Goal: Task Accomplishment & Management: Manage account settings

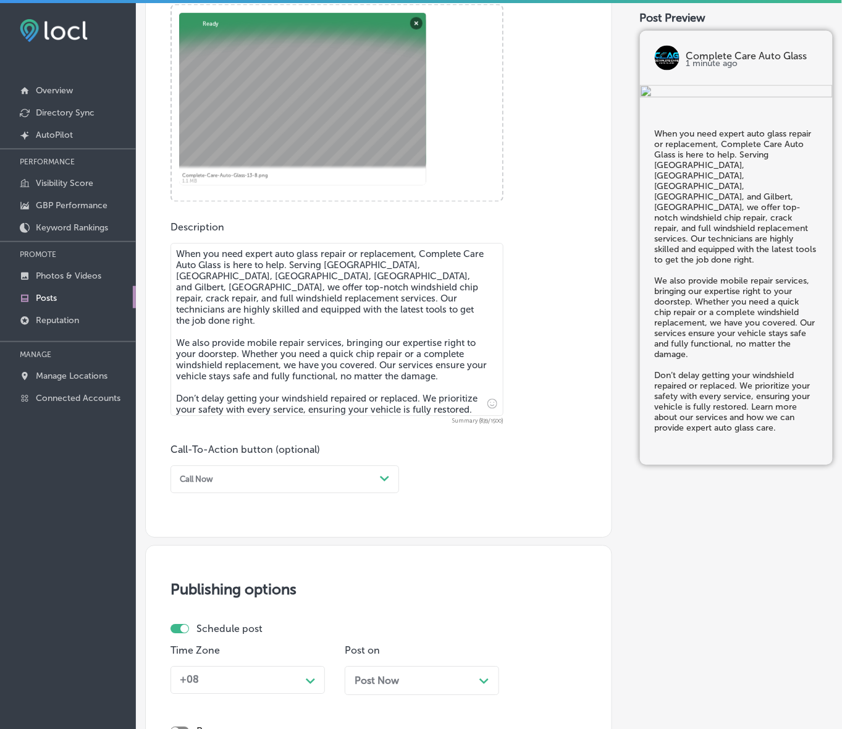
scroll to position [471, 0]
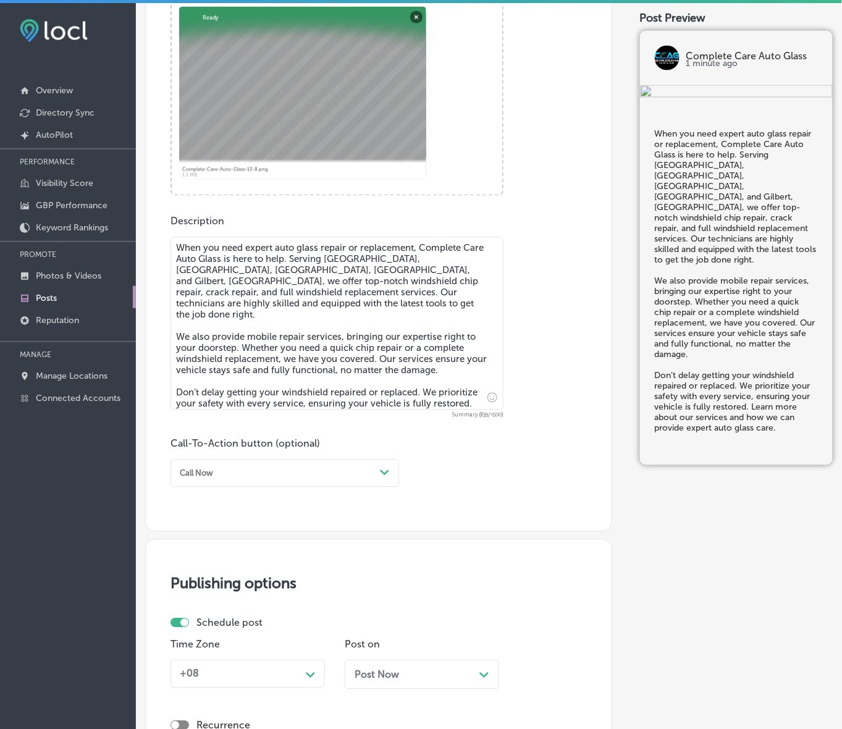
click at [372, 471] on div "Call Now" at bounding box center [275, 473] width 200 height 17
click at [230, 572] on div "Learn more" at bounding box center [284, 573] width 228 height 19
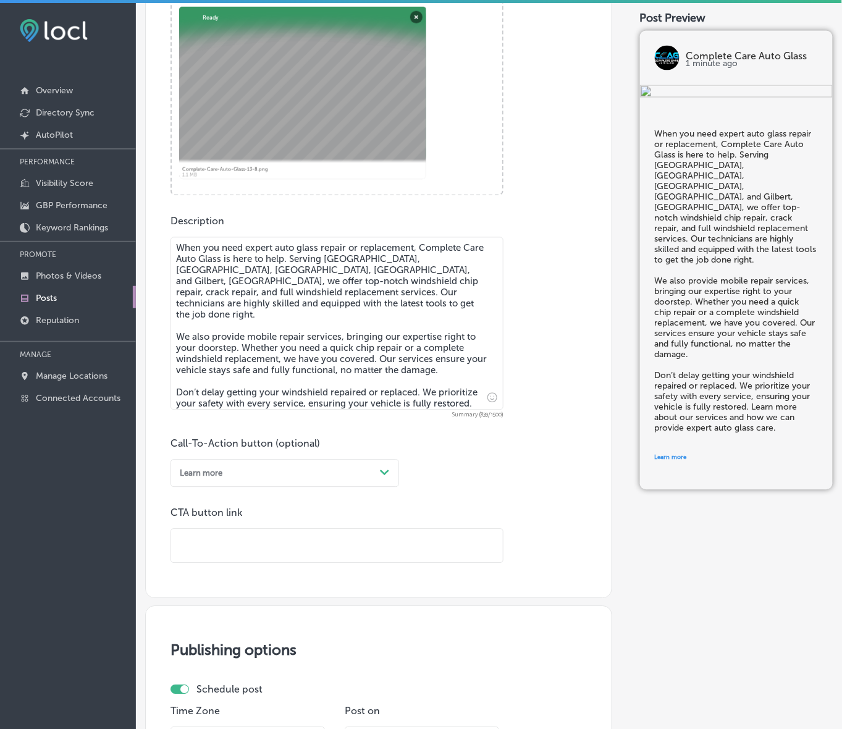
click at [238, 550] on input "text" at bounding box center [337, 546] width 332 height 34
paste input "[URL][DOMAIN_NAME]"
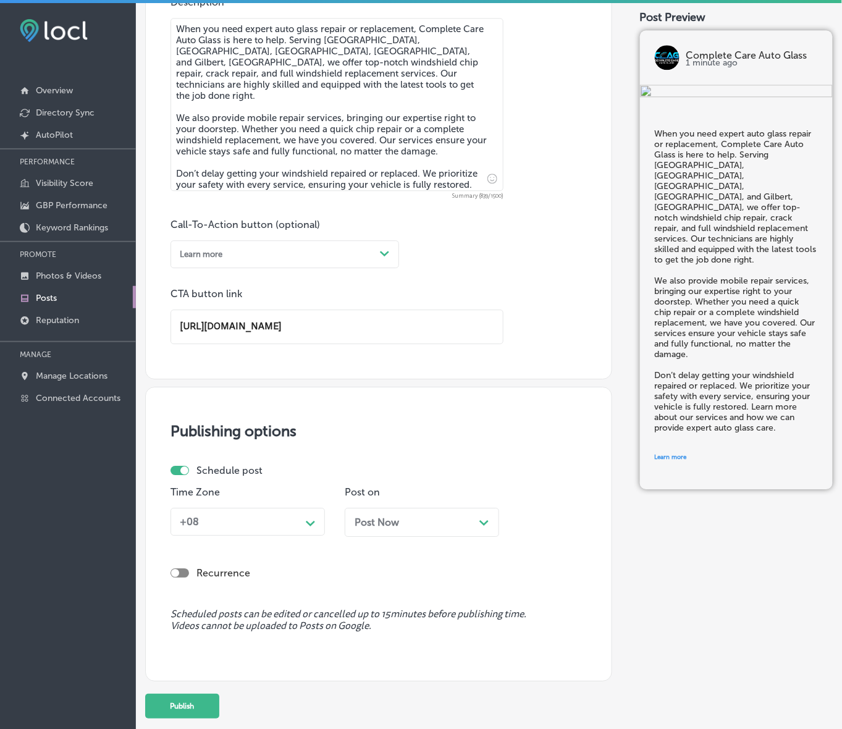
scroll to position [749, 0]
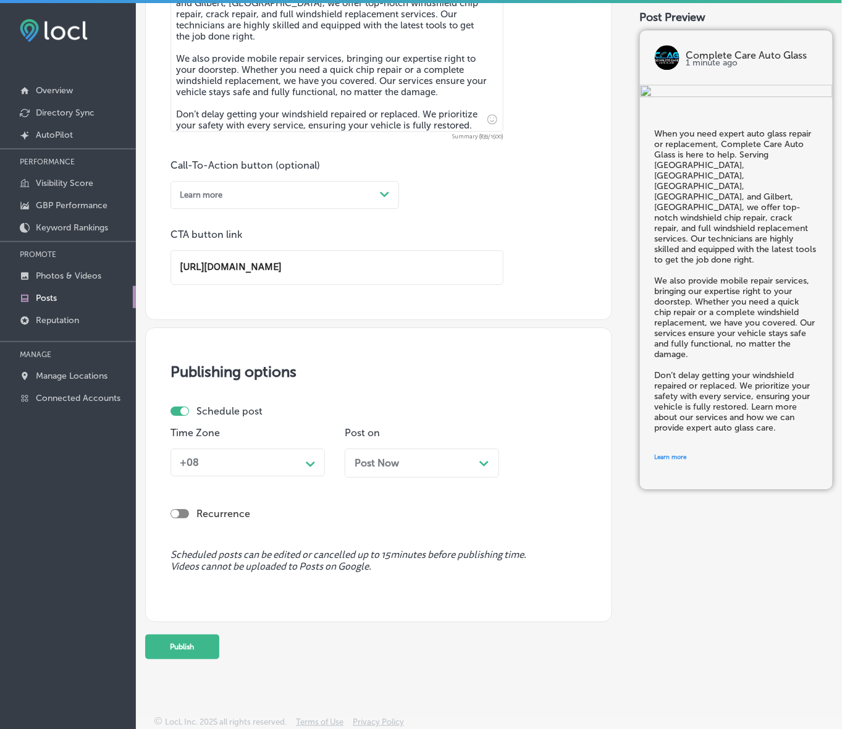
type input "[URL][DOMAIN_NAME]"
click at [315, 463] on icon "Path Created with Sketch." at bounding box center [310, 464] width 9 height 6
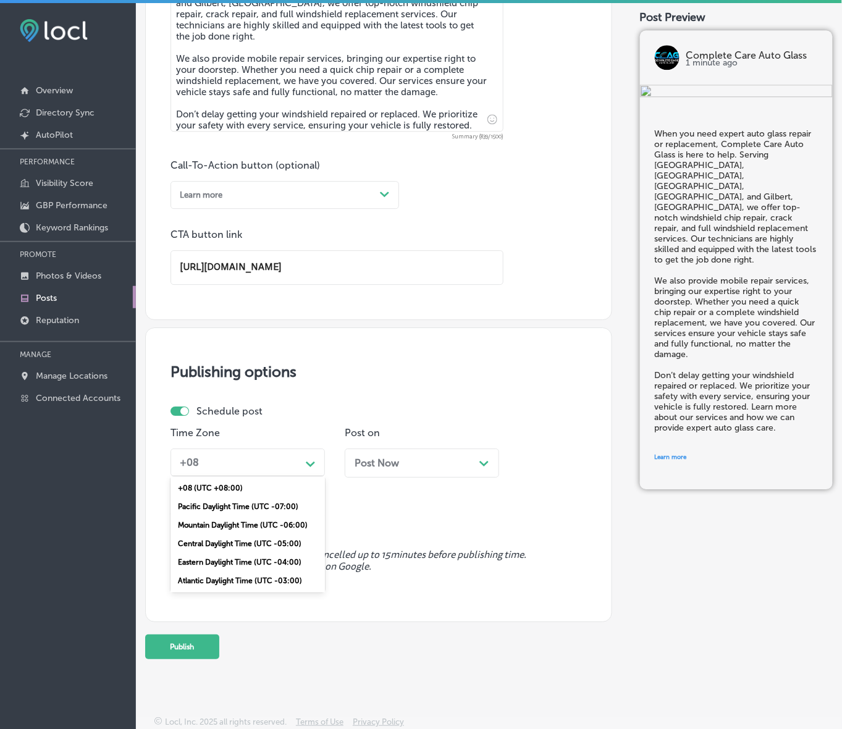
click at [253, 517] on div "Mountain Daylight Time (UTC -06:00)" at bounding box center [247, 525] width 154 height 19
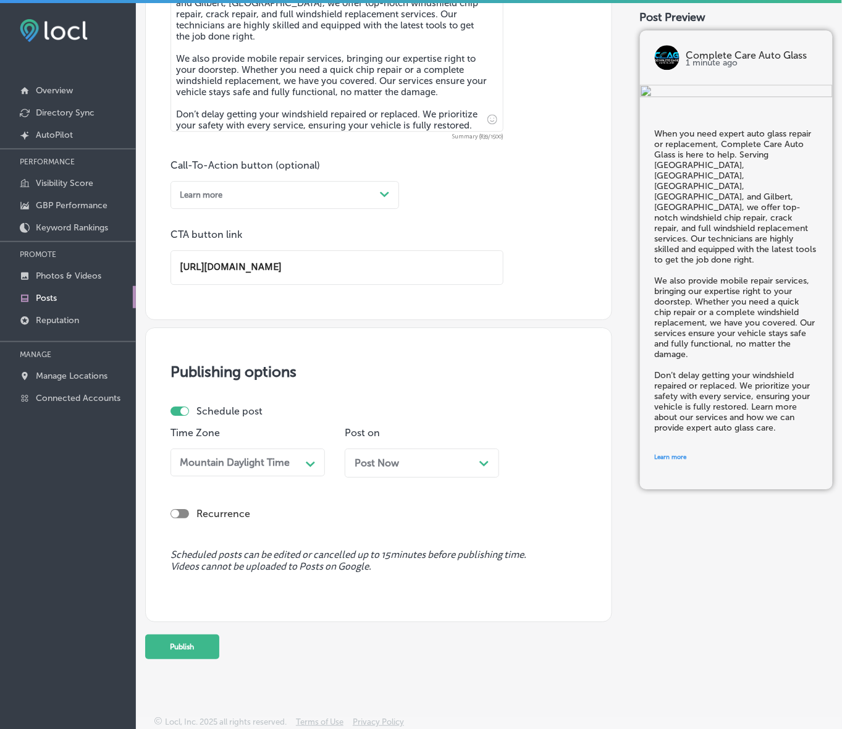
click at [395, 459] on span "Post Now" at bounding box center [376, 463] width 44 height 12
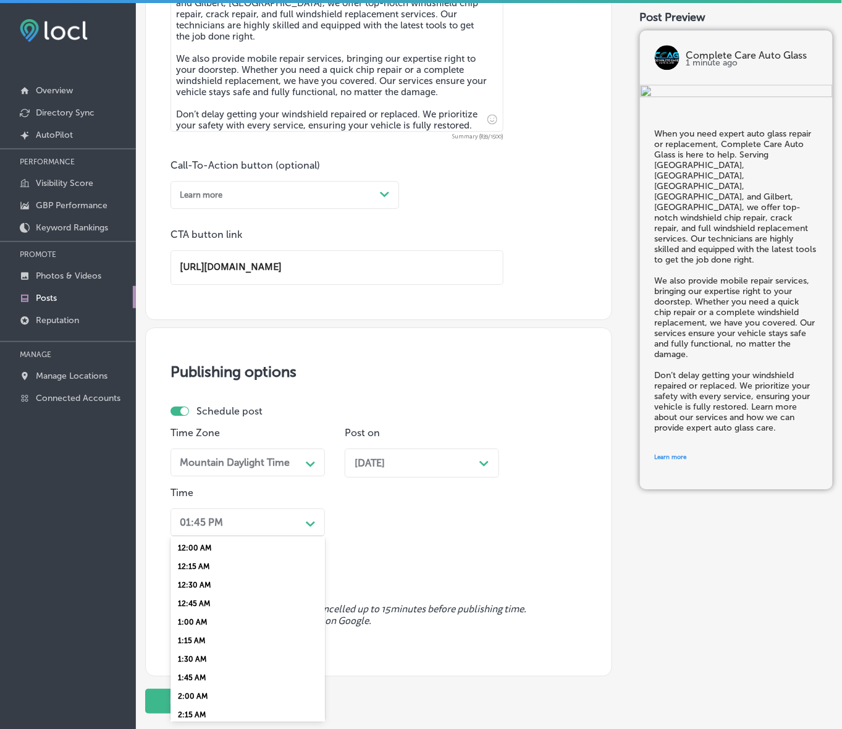
click at [292, 523] on div "01:45 PM" at bounding box center [238, 522] width 126 height 19
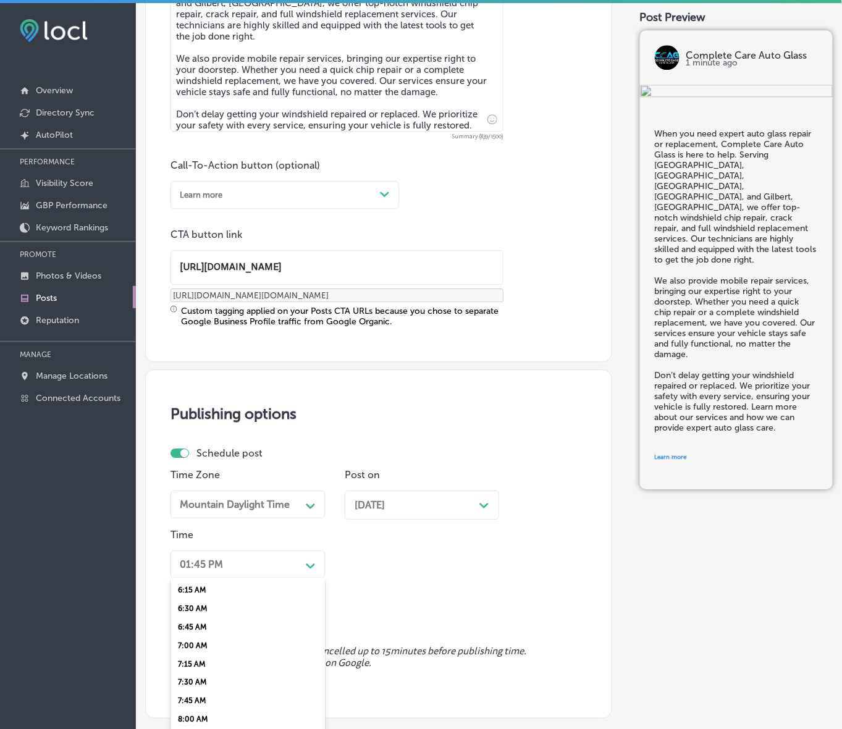
click at [198, 637] on div "7:00 AM" at bounding box center [247, 645] width 154 height 19
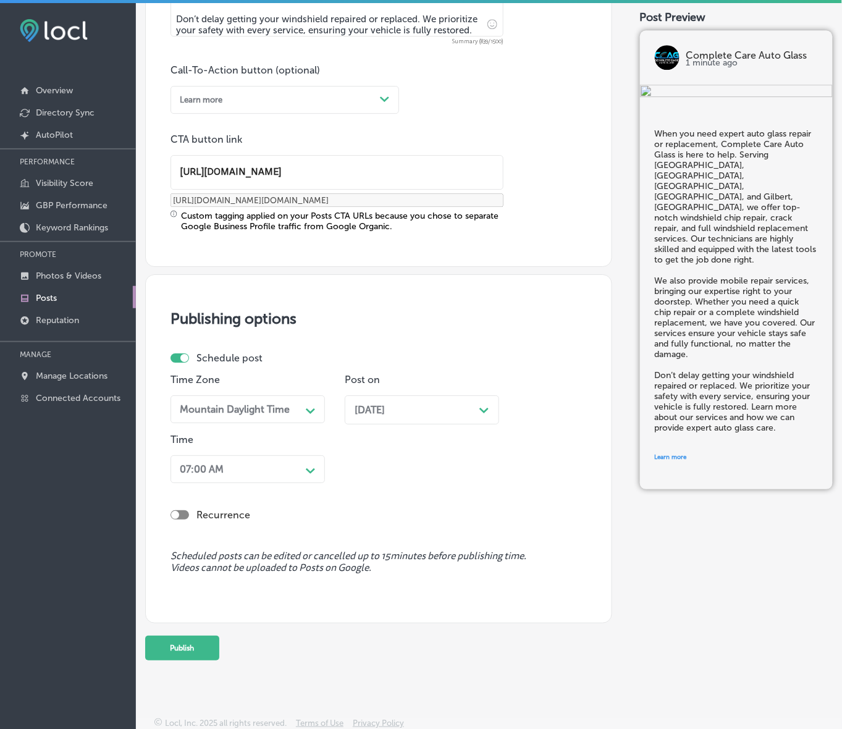
scroll to position [845, 0]
click at [191, 650] on button "Publish" at bounding box center [182, 647] width 74 height 25
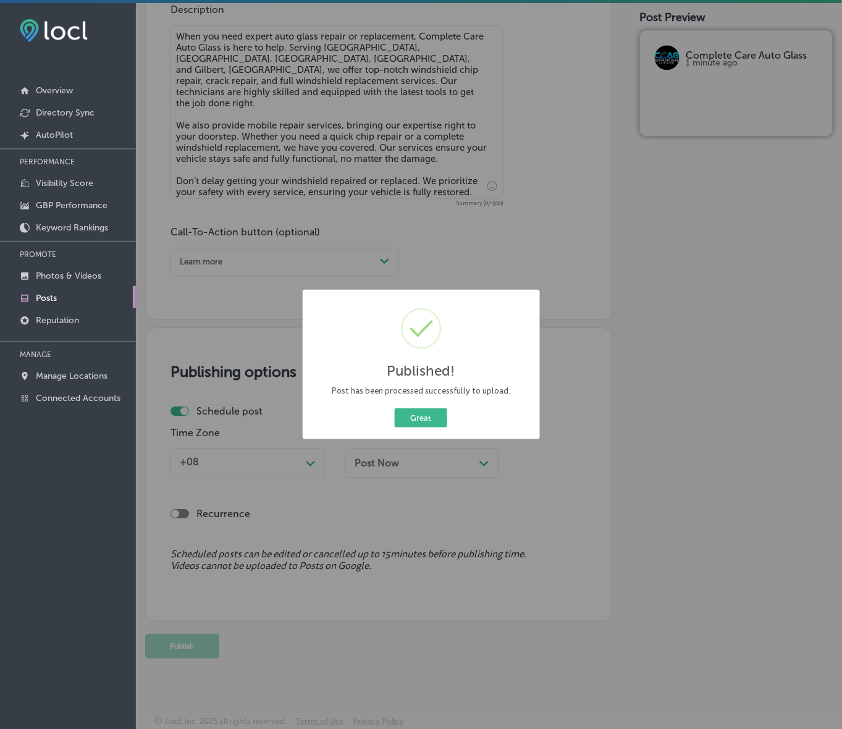
scroll to position [682, 0]
click at [437, 426] on button "Great" at bounding box center [421, 417] width 52 height 19
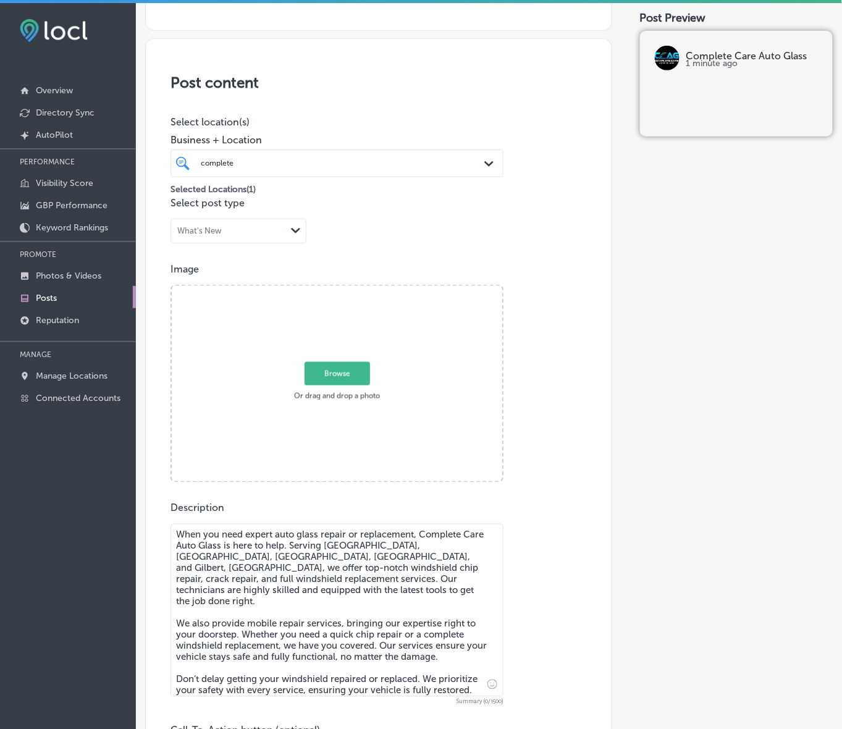
scroll to position [219, 0]
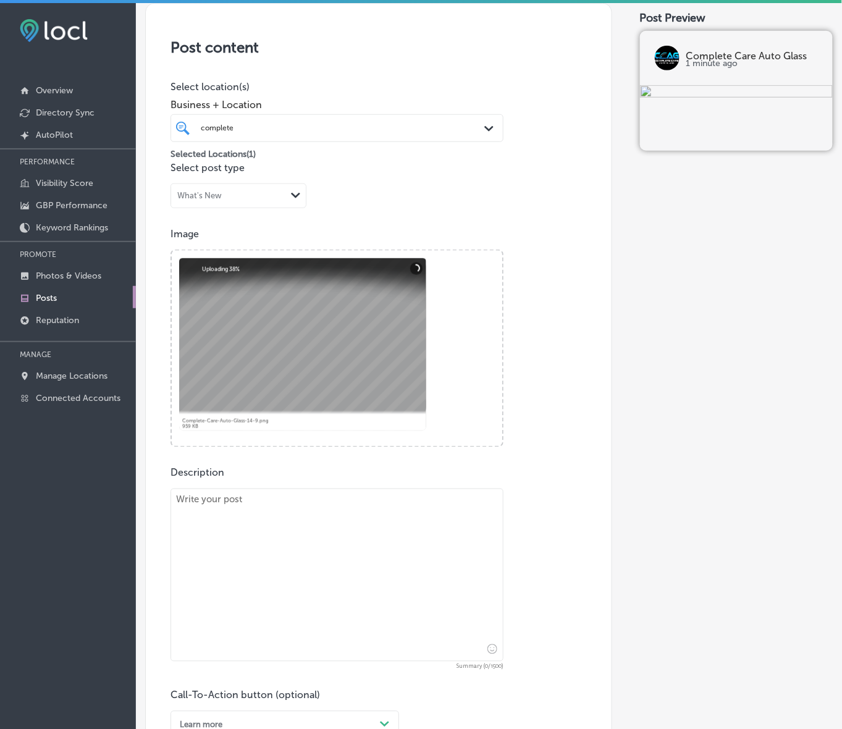
click at [374, 556] on textarea at bounding box center [336, 574] width 333 height 173
paste textarea "If you’ve experienced windshield damage, trust Complete Care Auto Glass to rest…"
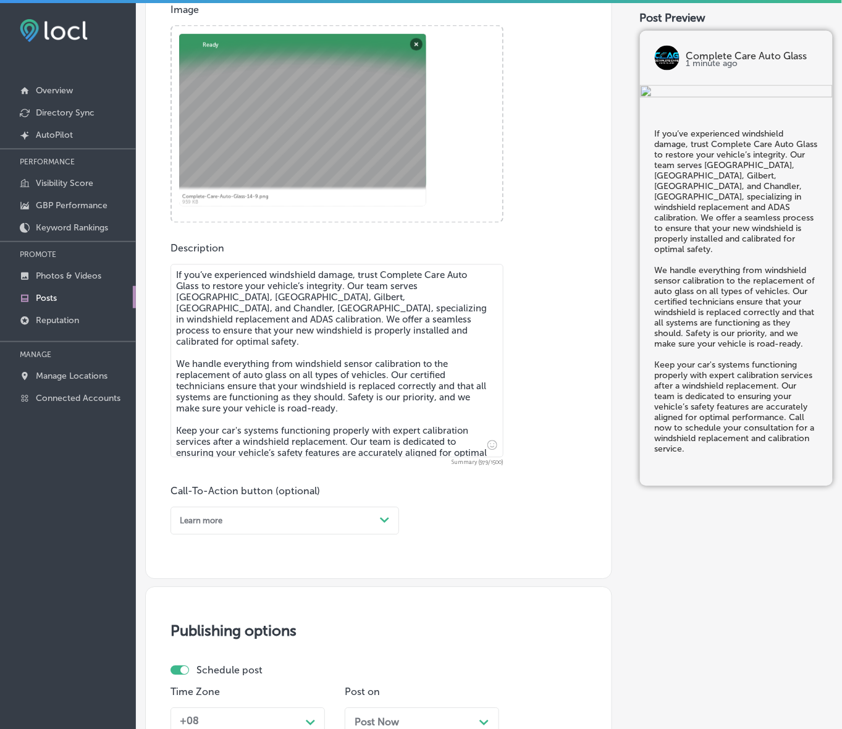
scroll to position [451, 0]
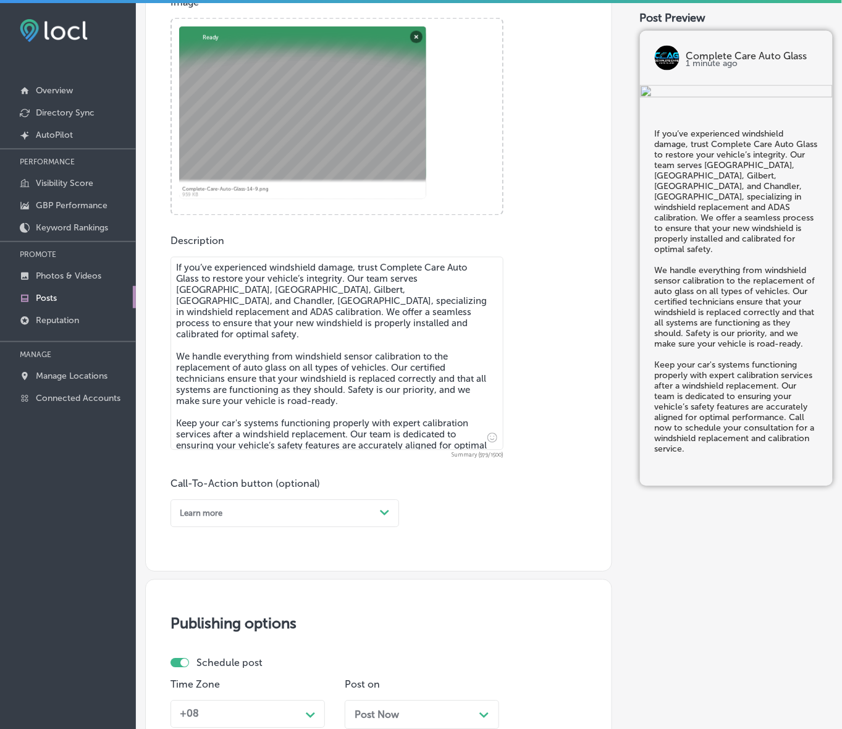
type textarea "If you’ve experienced windshield damage, trust Complete Care Auto Glass to rest…"
click at [378, 509] on div "Path Created with Sketch." at bounding box center [385, 513] width 20 height 20
click at [191, 655] on div "Call Now" at bounding box center [284, 650] width 228 height 19
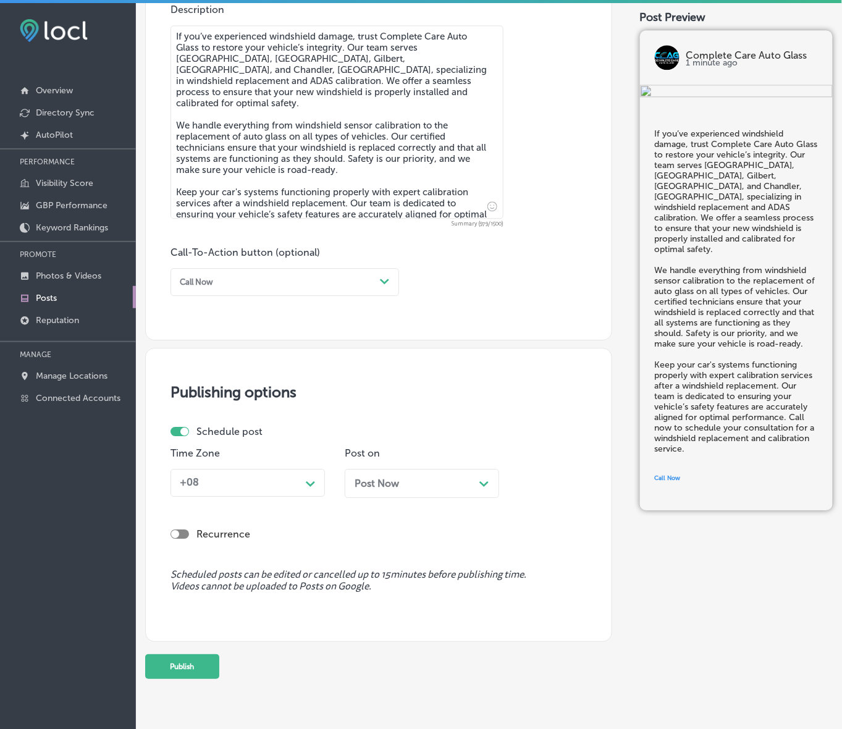
click at [304, 485] on div "Path Created with Sketch." at bounding box center [311, 482] width 20 height 20
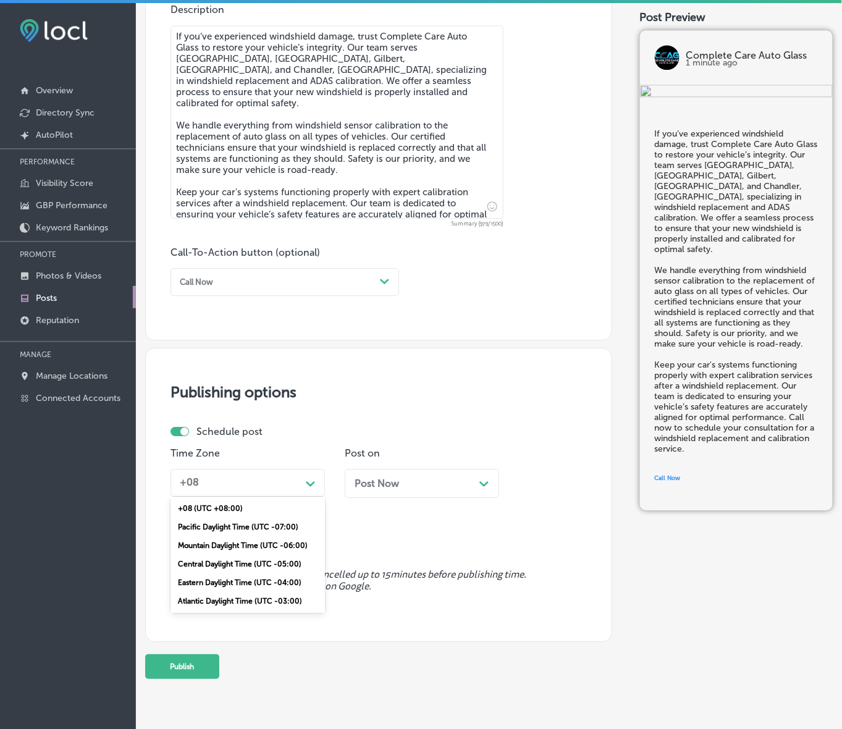
click at [277, 542] on div "Mountain Daylight Time (UTC -06:00)" at bounding box center [247, 545] width 154 height 19
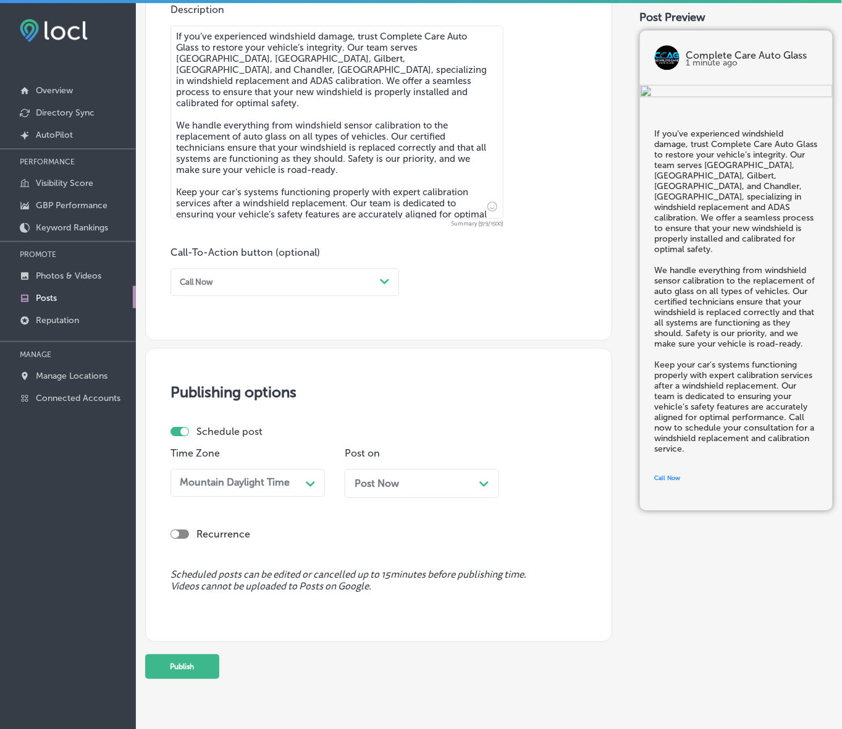
click at [394, 490] on div "Post Now Path Created with Sketch." at bounding box center [422, 483] width 154 height 29
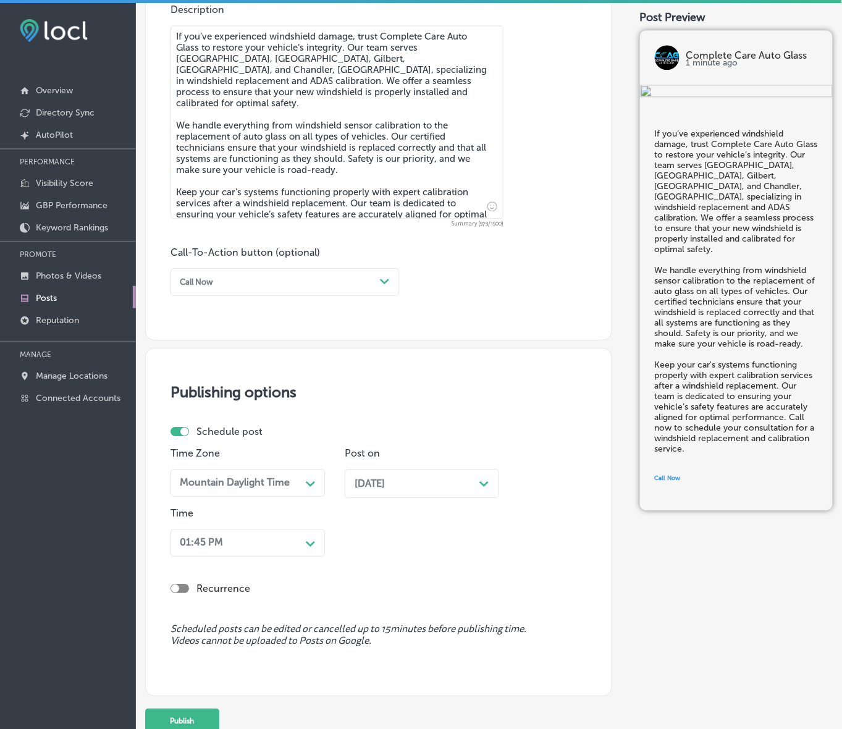
click at [299, 544] on div "01:45 PM Path Created with Sketch." at bounding box center [247, 543] width 154 height 28
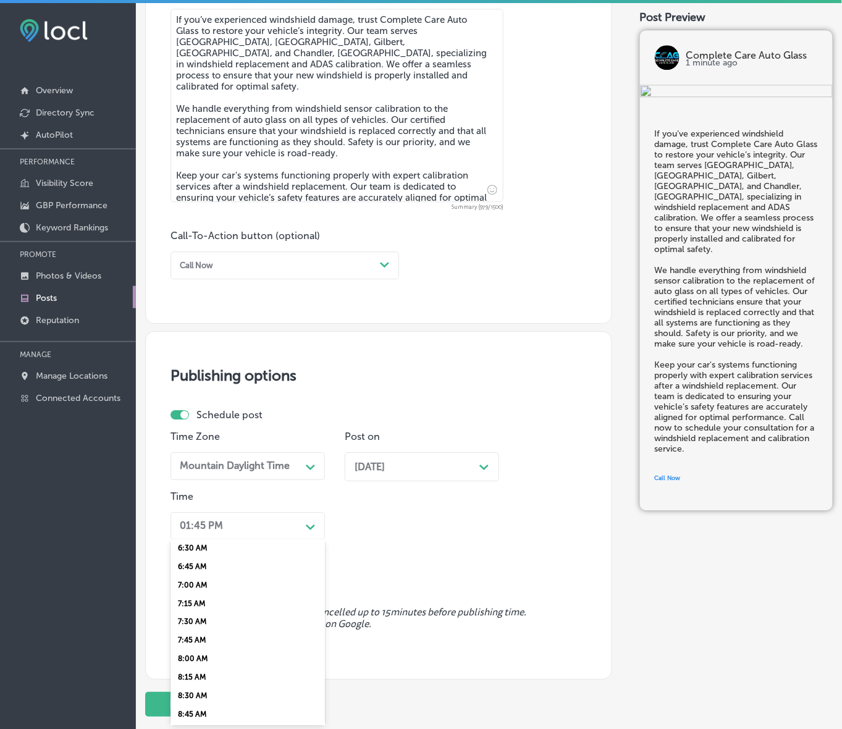
scroll to position [463, 0]
click at [195, 598] on div "7:00 AM" at bounding box center [247, 607] width 154 height 19
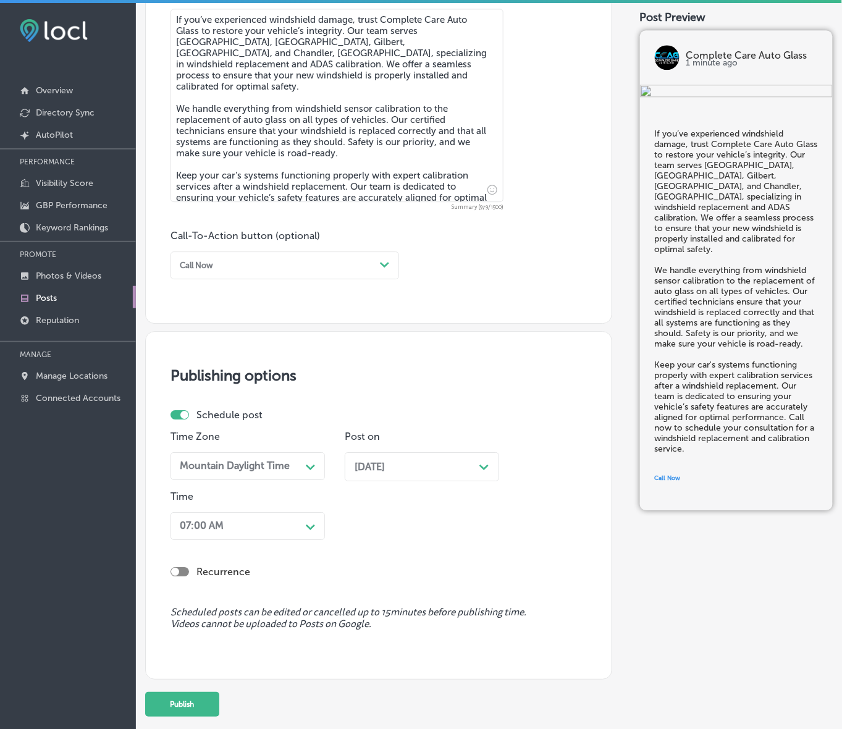
scroll to position [756, 0]
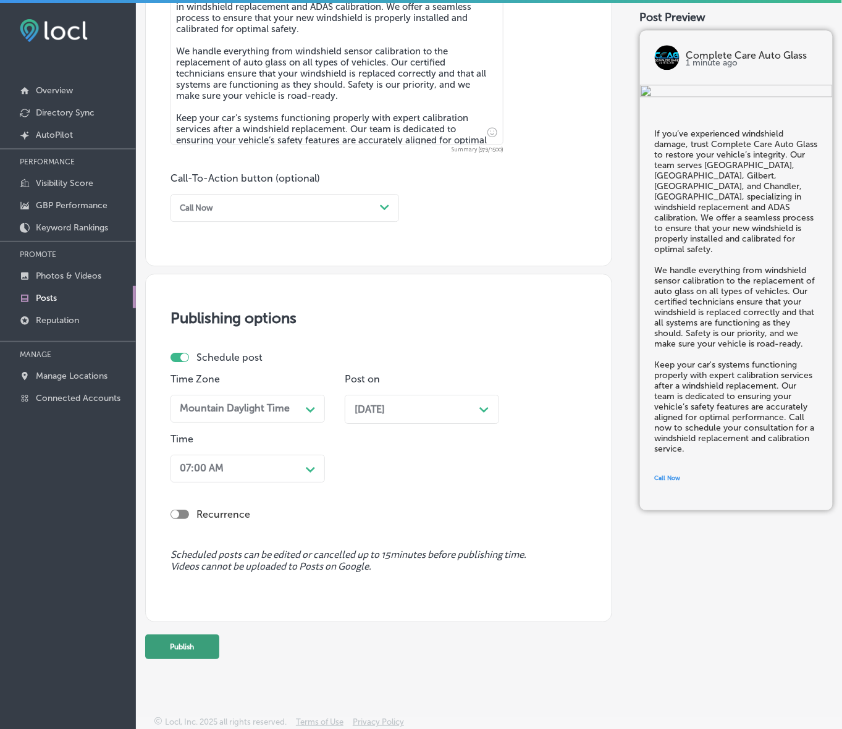
click at [199, 643] on button "Publish" at bounding box center [182, 646] width 74 height 25
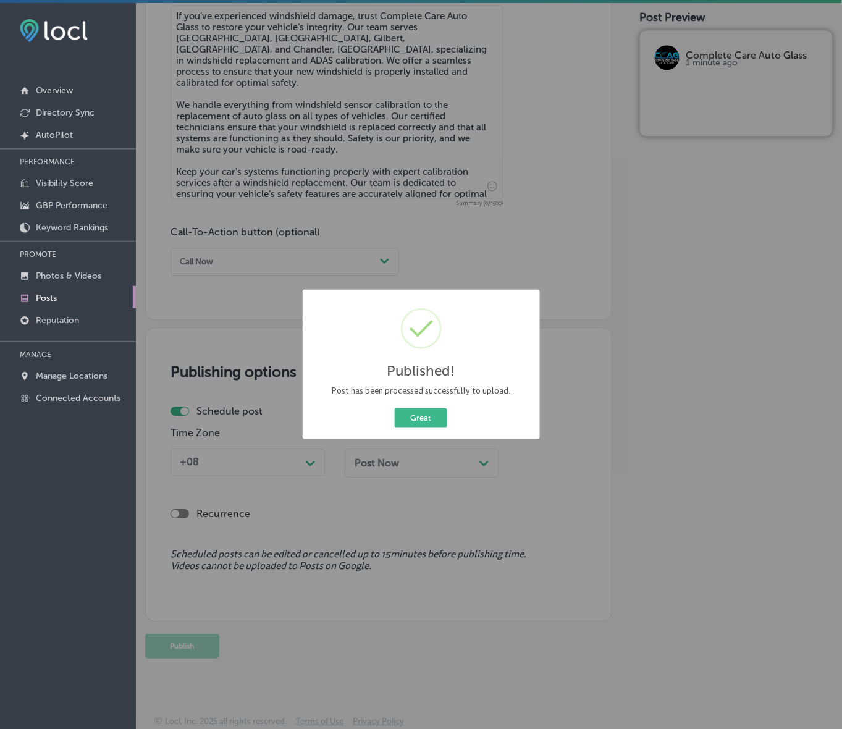
scroll to position [702, 0]
click at [409, 421] on button "Great" at bounding box center [421, 417] width 52 height 19
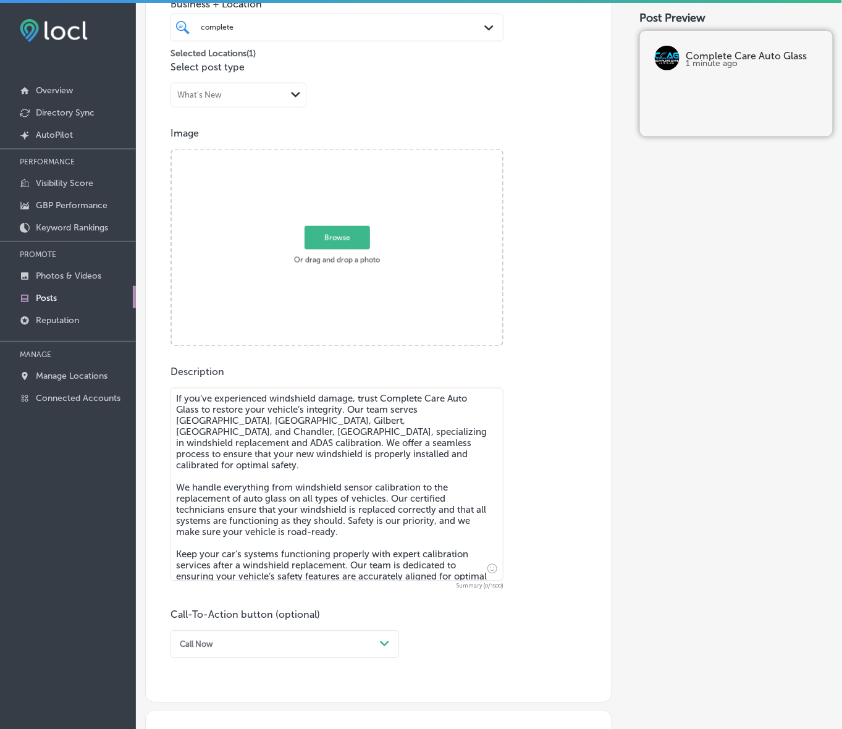
scroll to position [316, 0]
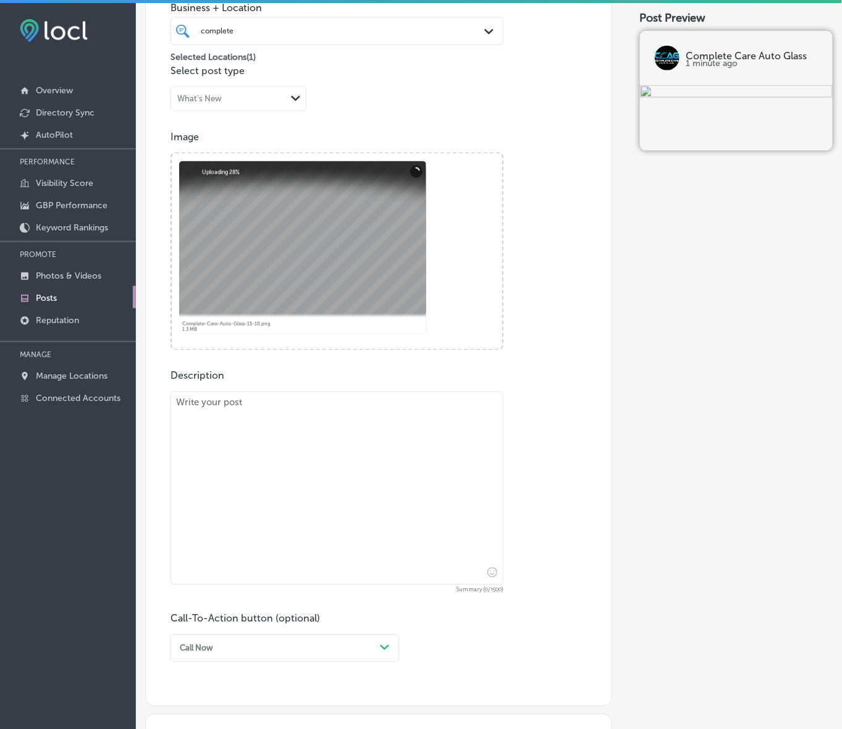
click at [411, 496] on textarea at bounding box center [336, 487] width 333 height 193
paste textarea "Need an auto glass repair but can’t make it to the shop? Complete Care Auto Gla…"
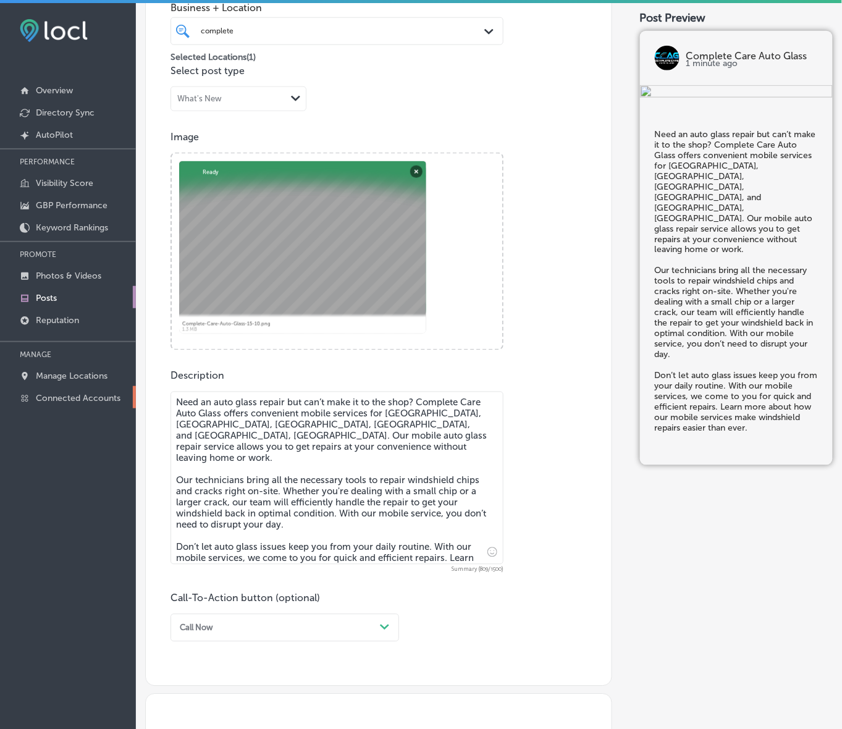
type textarea "Need an auto glass repair but can’t make it to the shop? Complete Care Auto Gla…"
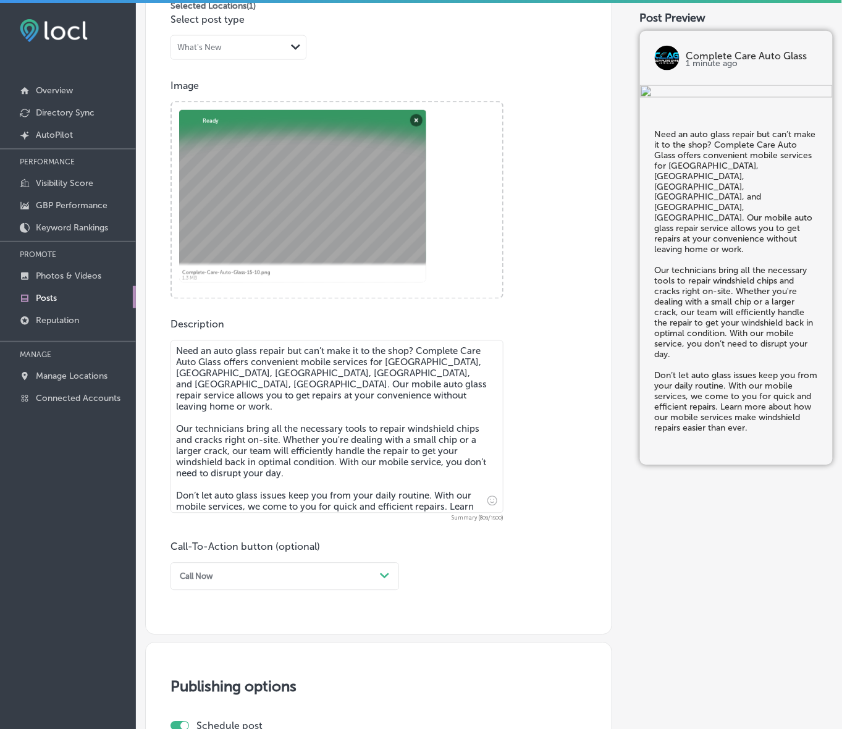
scroll to position [471, 0]
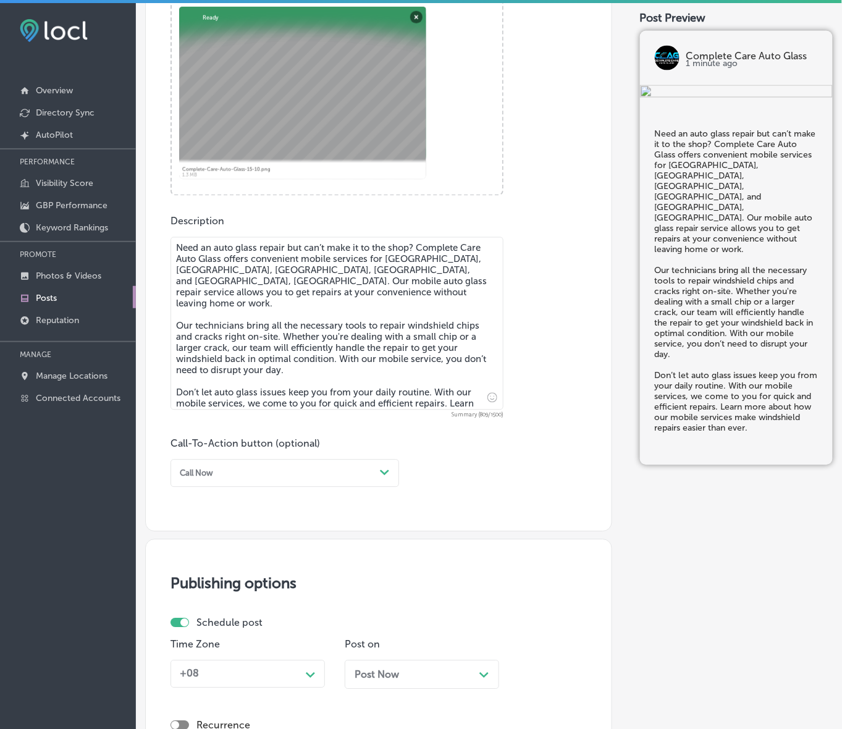
click at [390, 471] on div "Path Created with Sketch." at bounding box center [385, 473] width 20 height 20
click at [215, 566] on div "Learn more" at bounding box center [284, 573] width 228 height 19
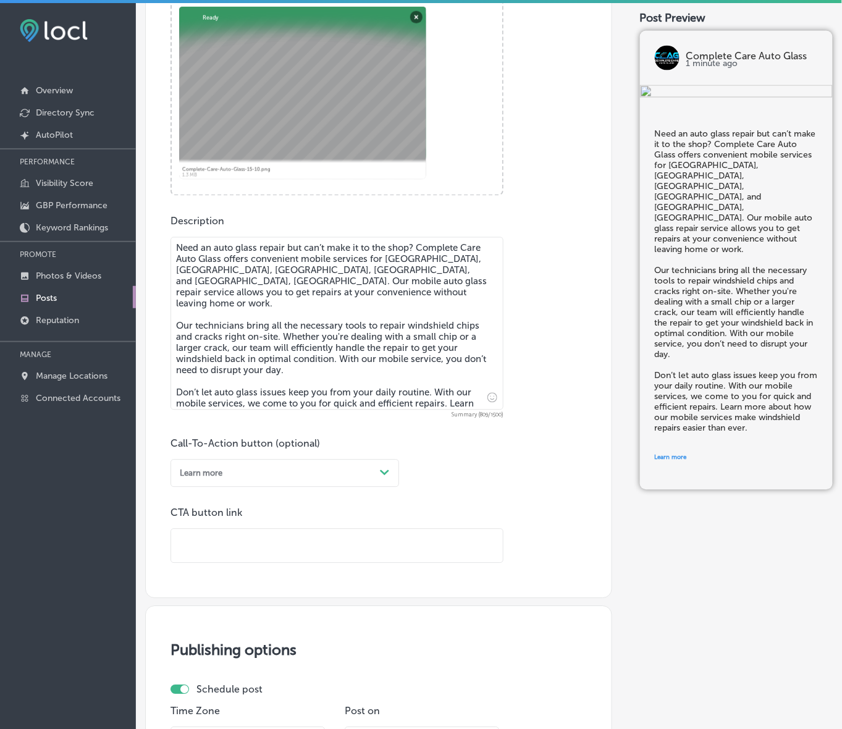
click at [209, 547] on input "text" at bounding box center [337, 546] width 332 height 34
paste input "[URL][DOMAIN_NAME]"
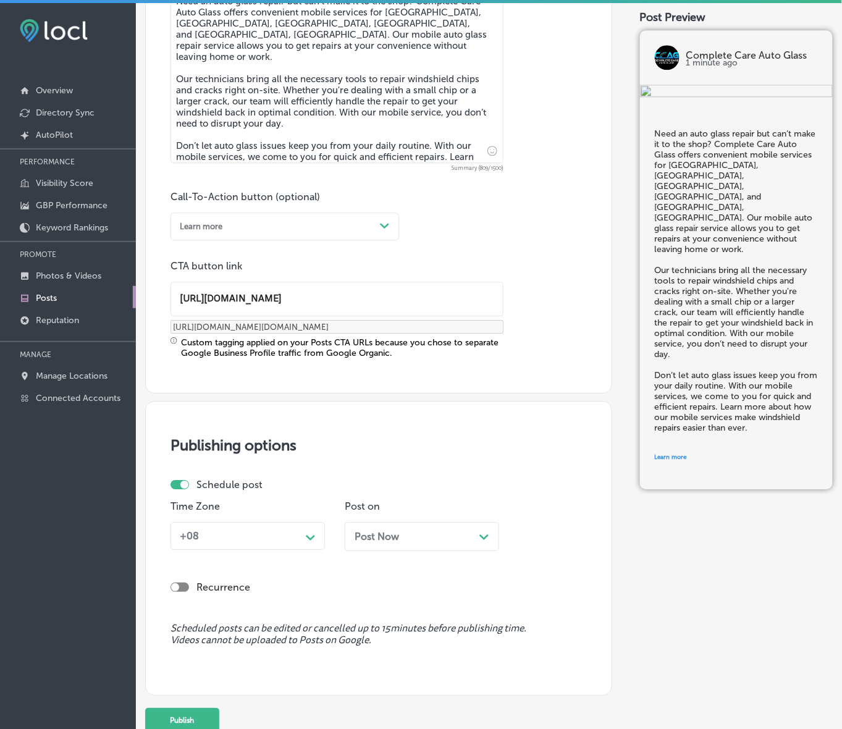
scroll to position [749, 0]
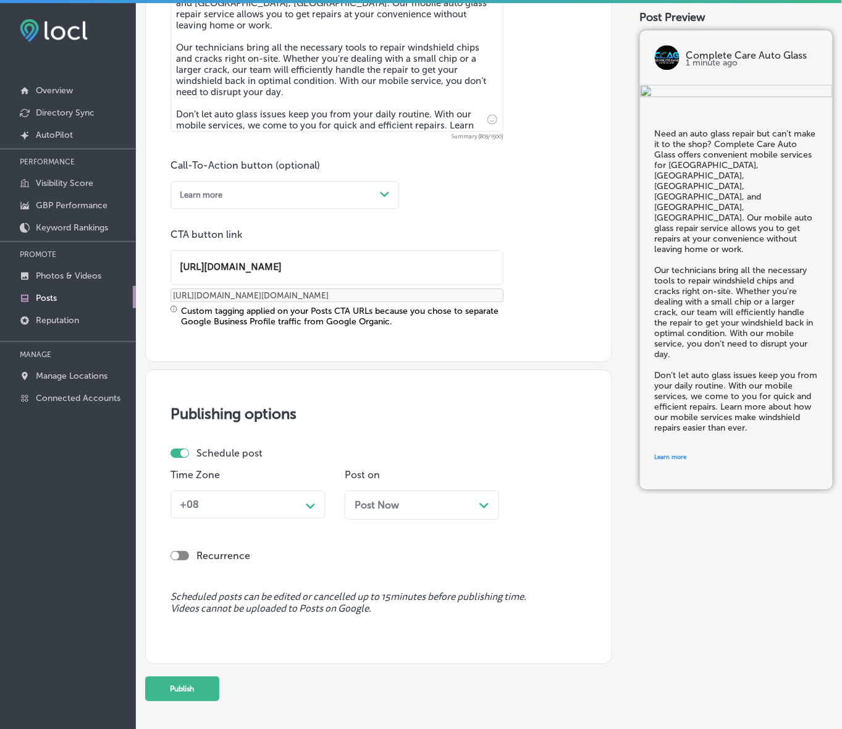
type input "[URL][DOMAIN_NAME]"
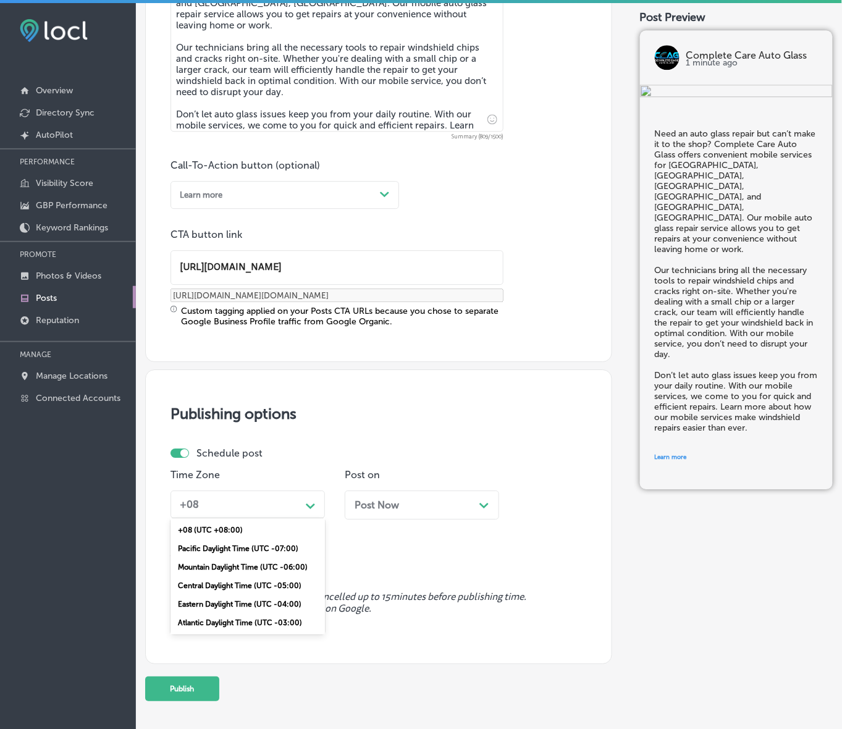
click at [301, 508] on div "Path Created with Sketch." at bounding box center [311, 505] width 20 height 20
click at [285, 564] on div "Mountain Daylight Time (UTC -06:00)" at bounding box center [247, 567] width 154 height 19
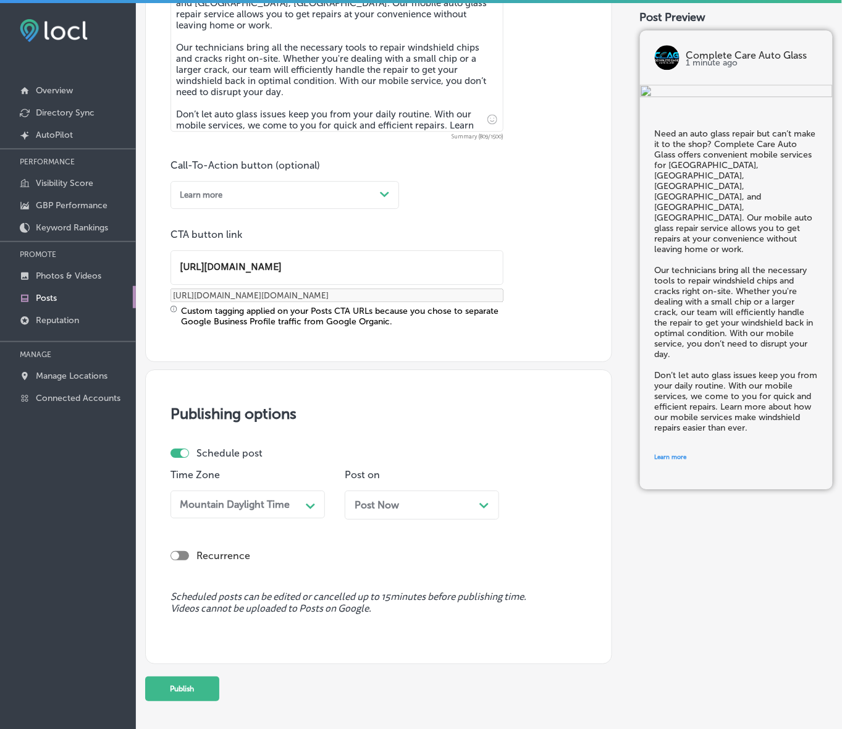
click at [412, 505] on div "Post Now Path Created with Sketch." at bounding box center [421, 505] width 135 height 12
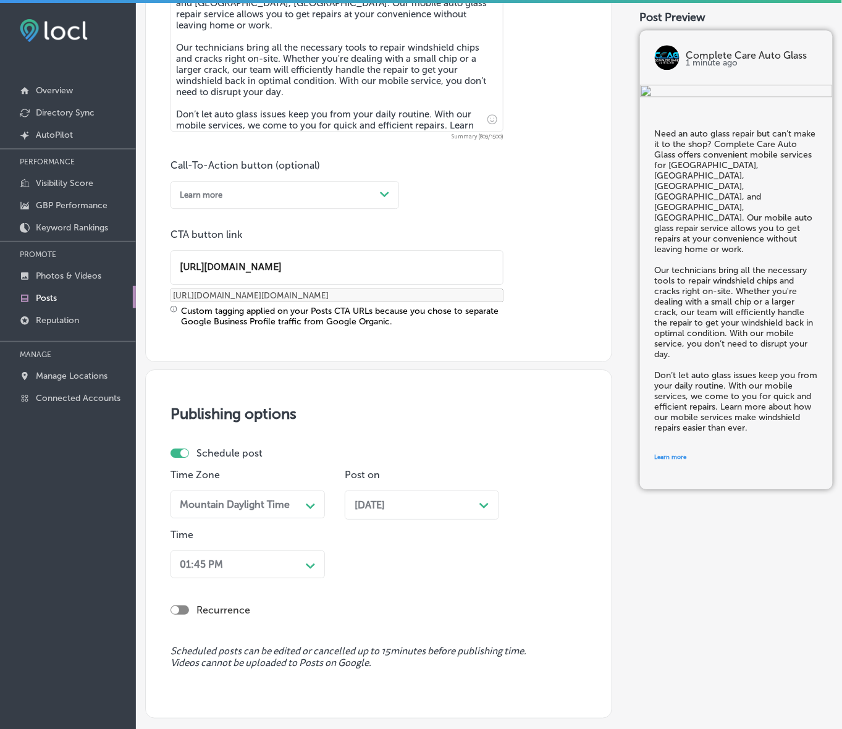
click at [304, 566] on div "01:45 PM Path Created with Sketch." at bounding box center [247, 564] width 154 height 28
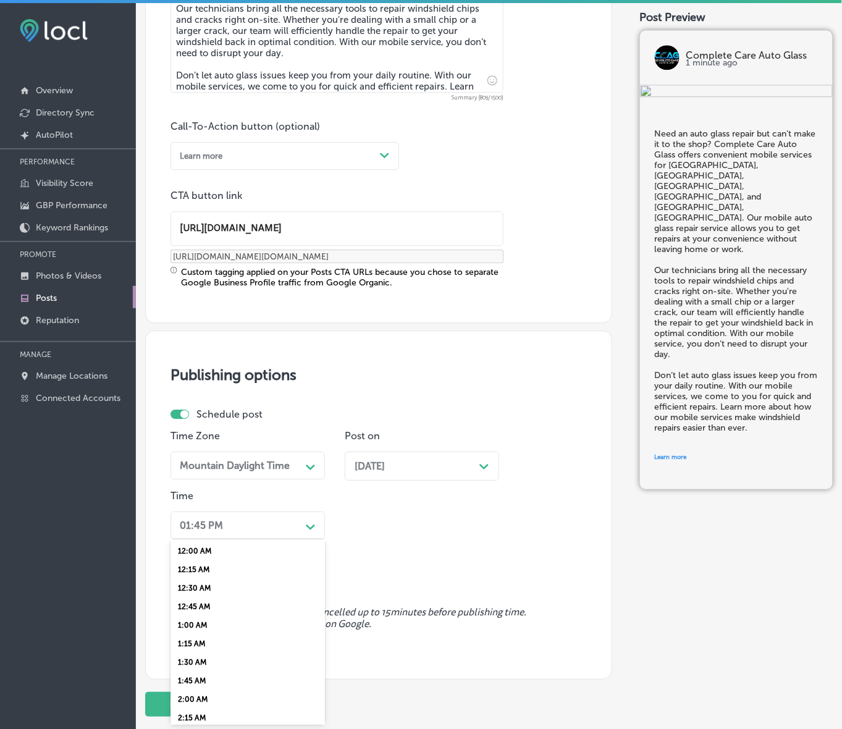
scroll to position [386, 0]
click at [183, 677] on div "7:00 AM" at bounding box center [247, 683] width 154 height 19
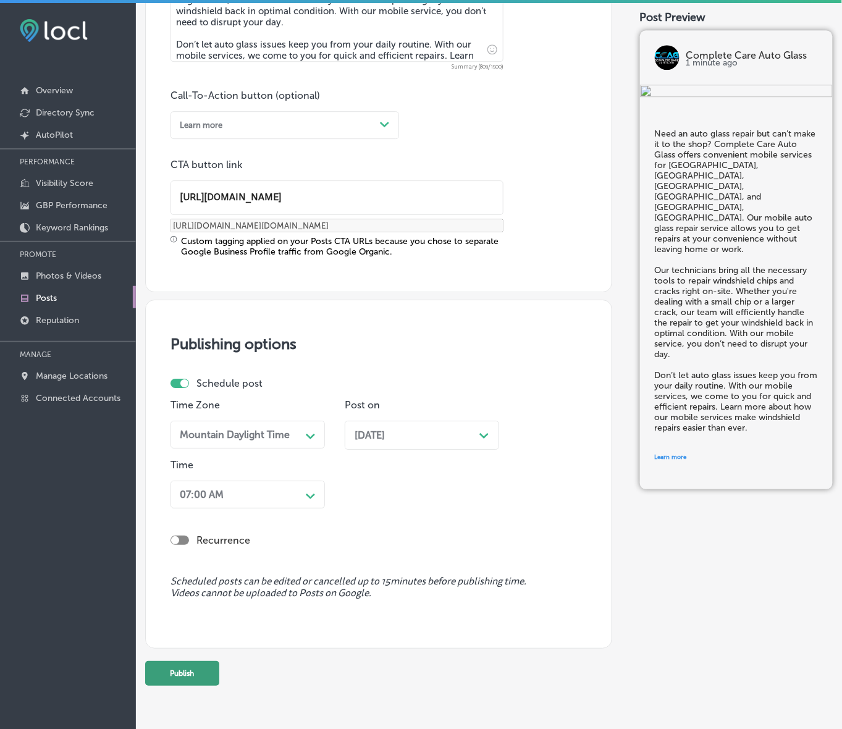
scroll to position [845, 0]
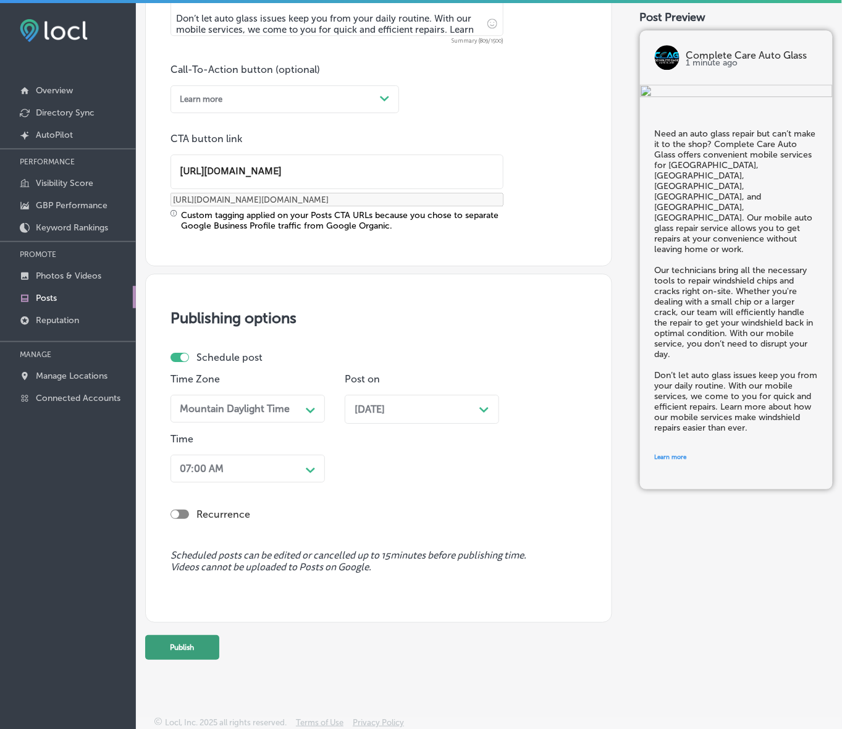
click at [193, 652] on button "Publish" at bounding box center [182, 647] width 74 height 25
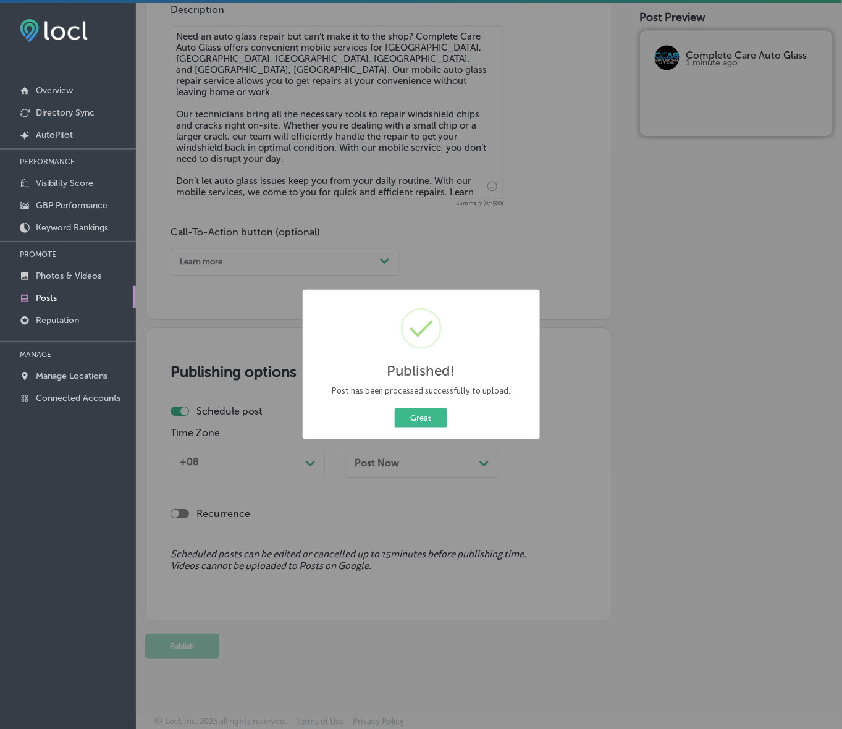
scroll to position [682, 0]
click at [427, 424] on button "Great" at bounding box center [421, 417] width 52 height 19
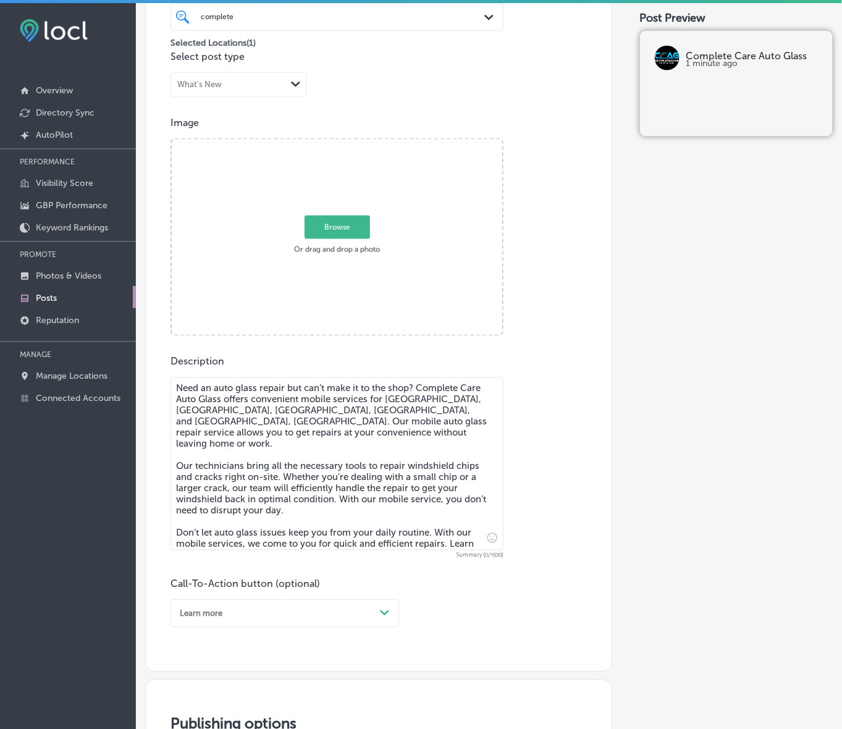
scroll to position [296, 0]
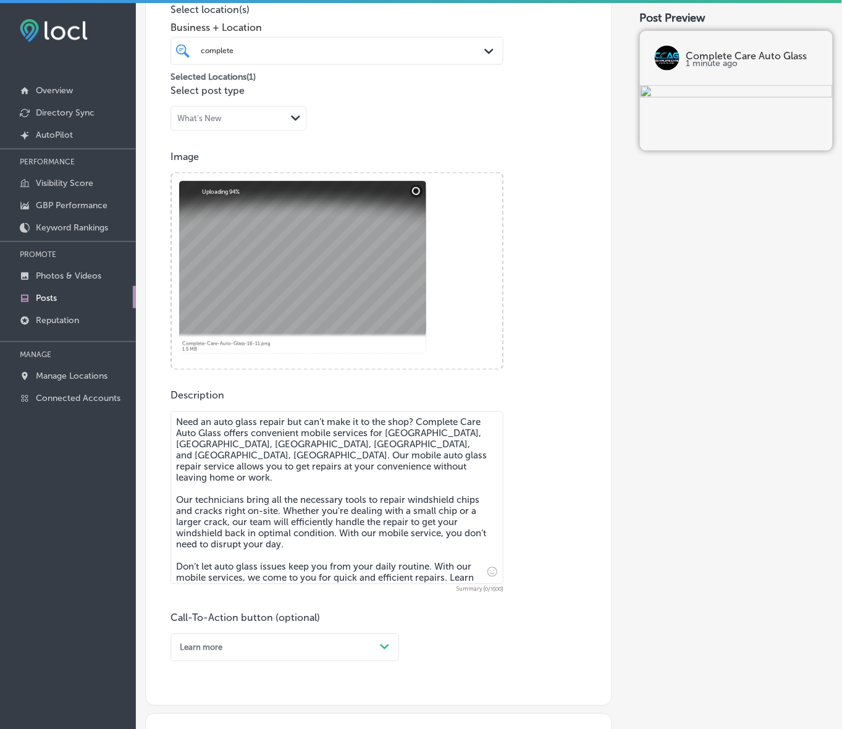
click at [409, 577] on textarea "Need an auto glass repair but can’t make it to the shop? Complete Care Auto Gla…" at bounding box center [336, 497] width 333 height 173
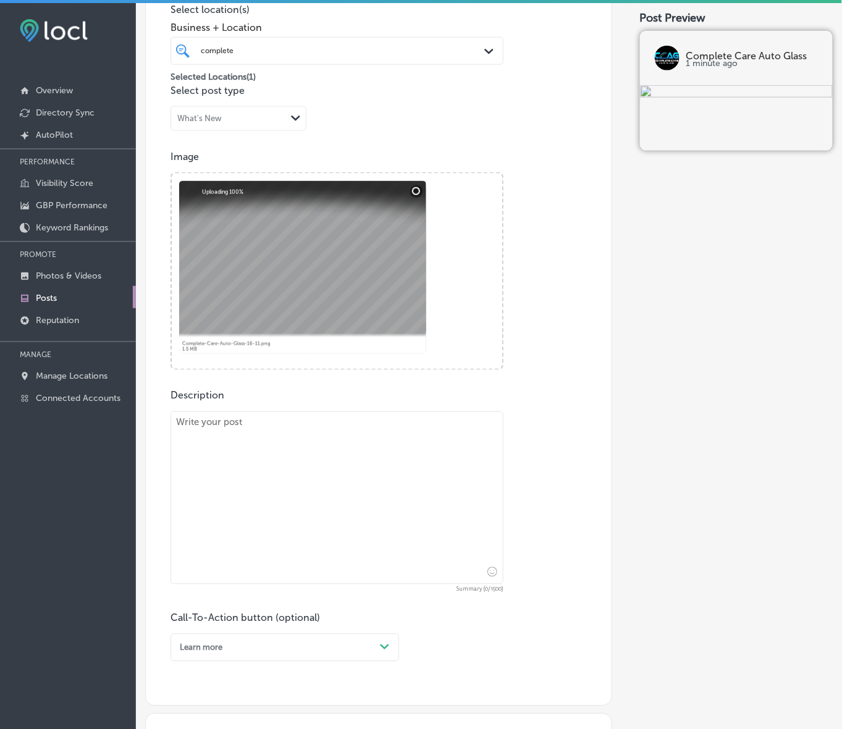
paste textarea "When you need expert auto glass services, Complete Care Auto Glass is here to h…"
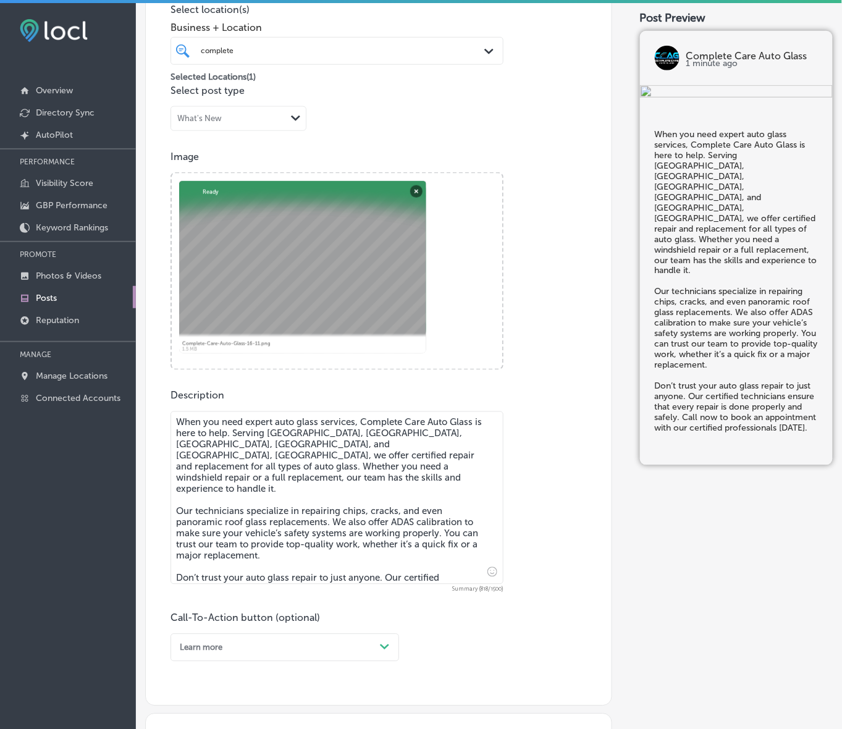
type textarea "When you need expert auto glass services, Complete Care Auto Glass is here to h…"
click at [388, 647] on div "option Learn more, selected. option Buy focused, 4 of 7. 7 results available. U…" at bounding box center [284, 648] width 228 height 28
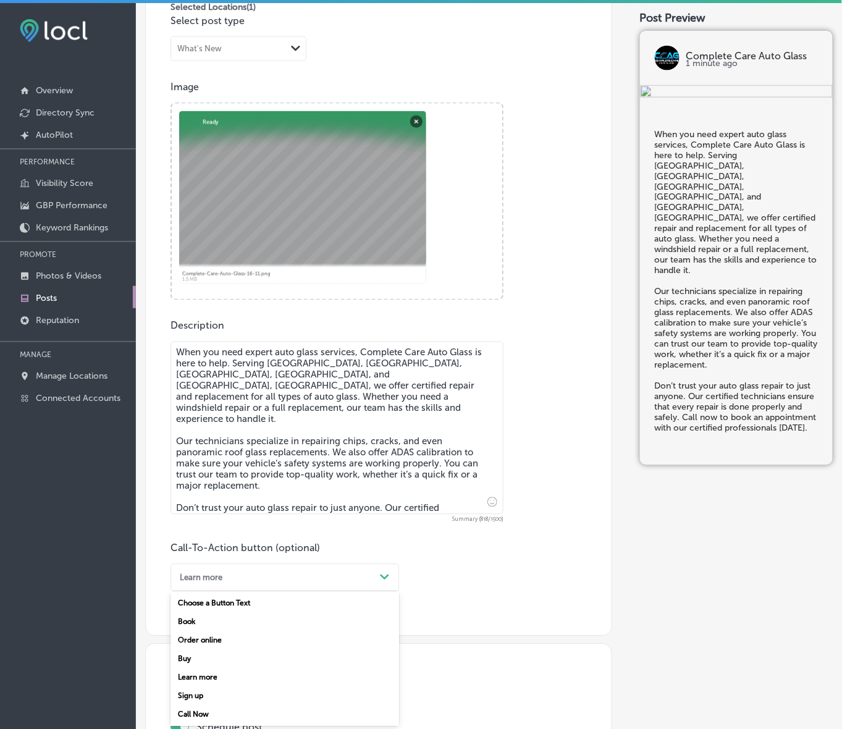
click at [205, 712] on div "Call Now" at bounding box center [284, 714] width 228 height 19
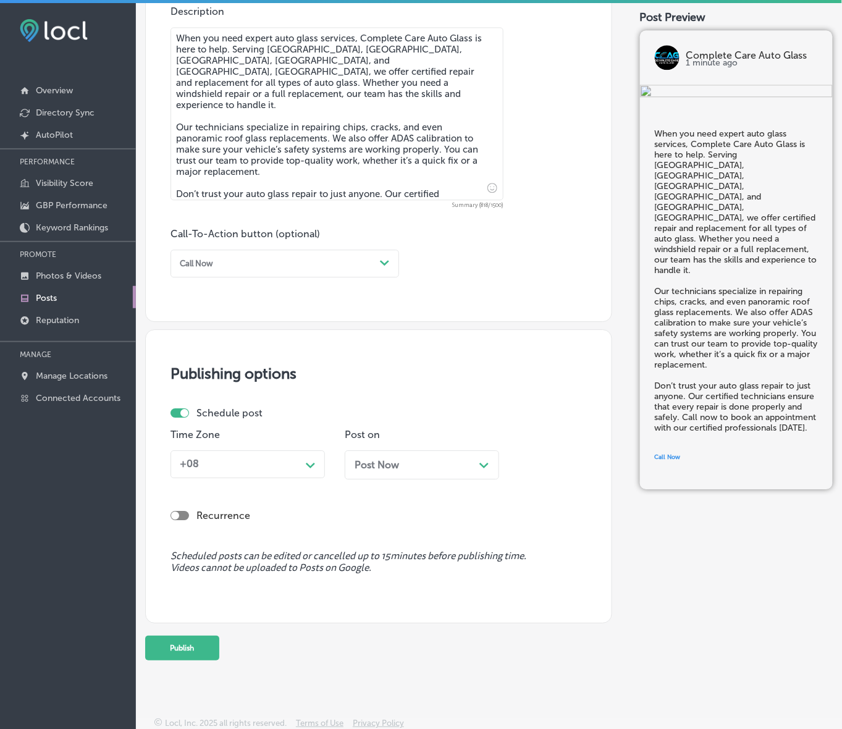
scroll to position [682, 0]
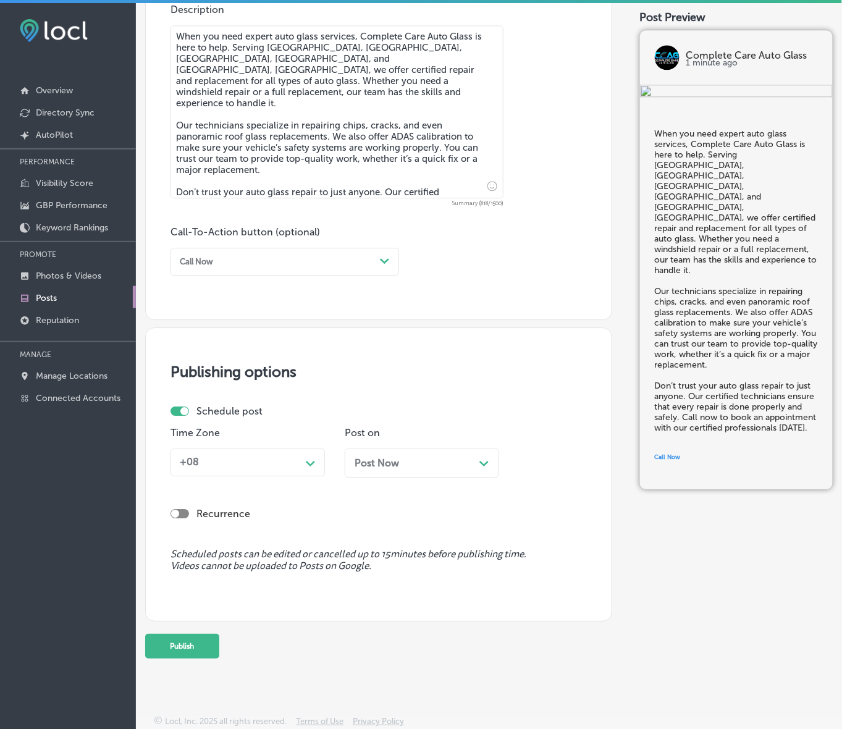
click at [300, 468] on div "+08" at bounding box center [238, 462] width 126 height 19
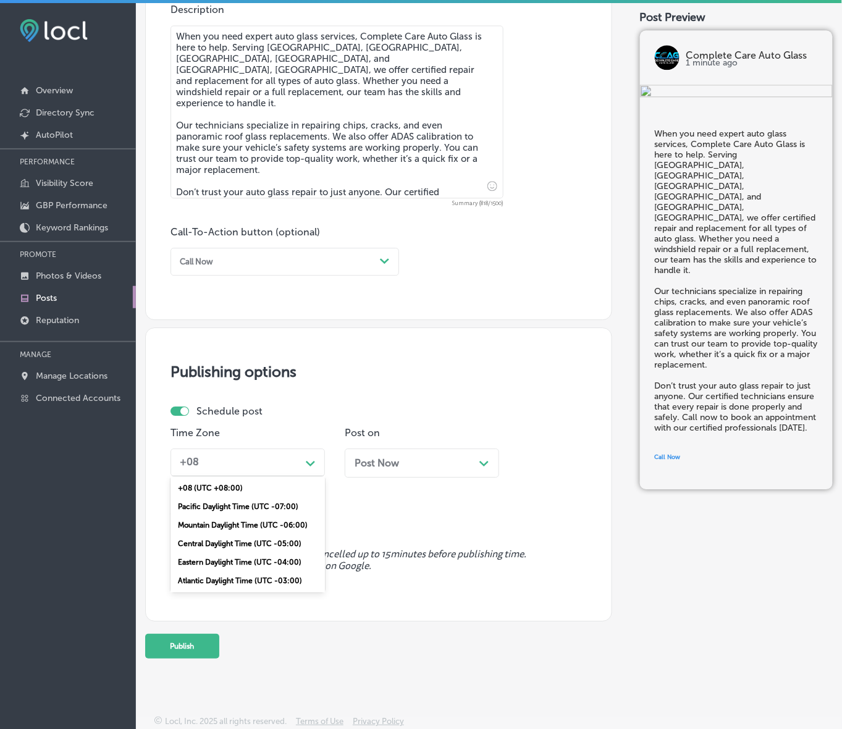
click at [284, 522] on div "Mountain Daylight Time (UTC -06:00)" at bounding box center [247, 525] width 154 height 19
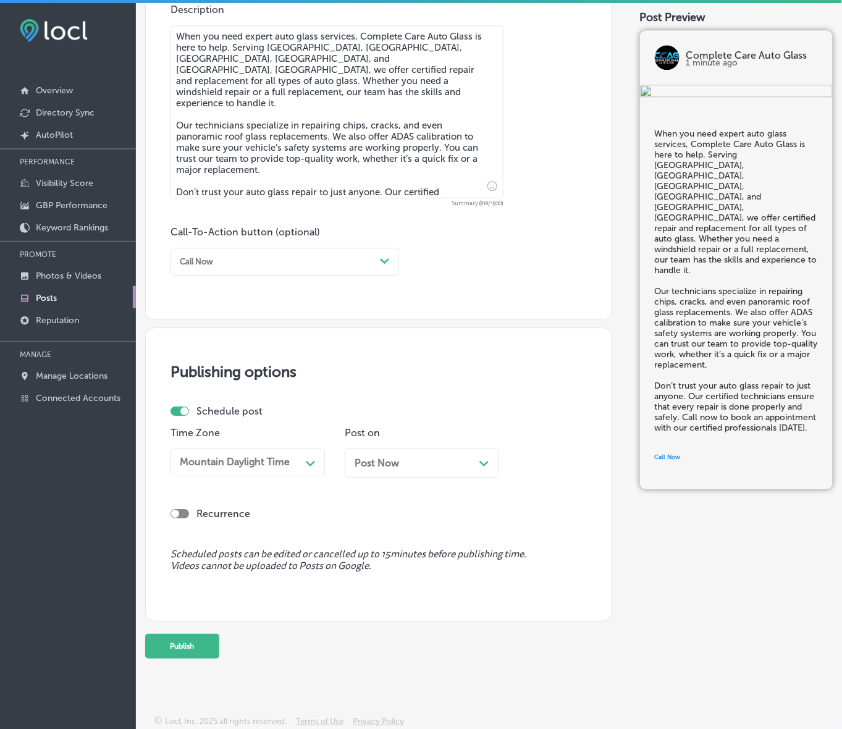
click at [390, 464] on span "Post Now" at bounding box center [376, 463] width 44 height 12
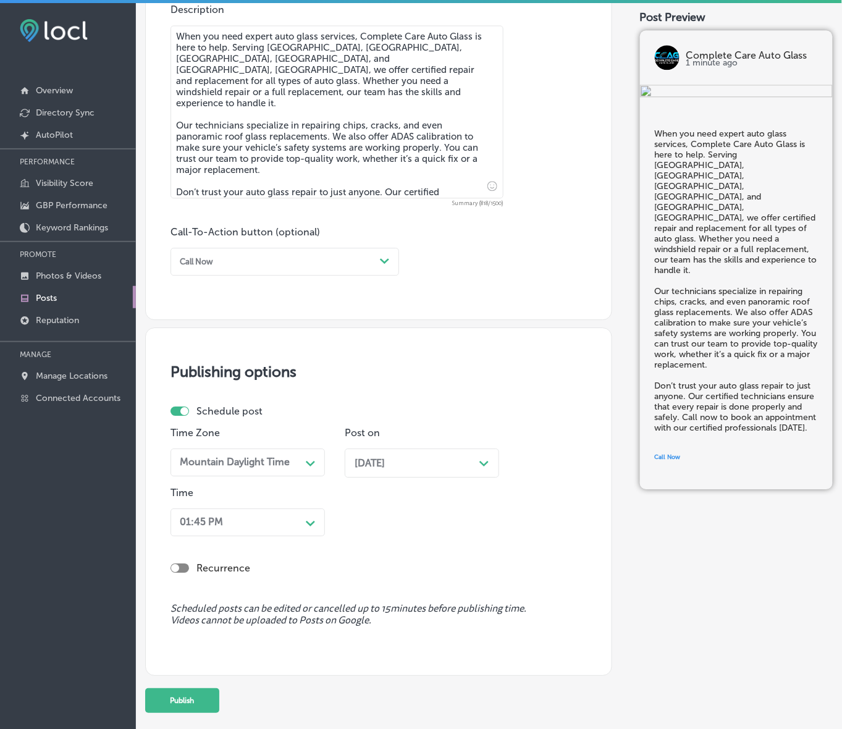
click at [316, 517] on div "Path Created with Sketch." at bounding box center [311, 522] width 20 height 20
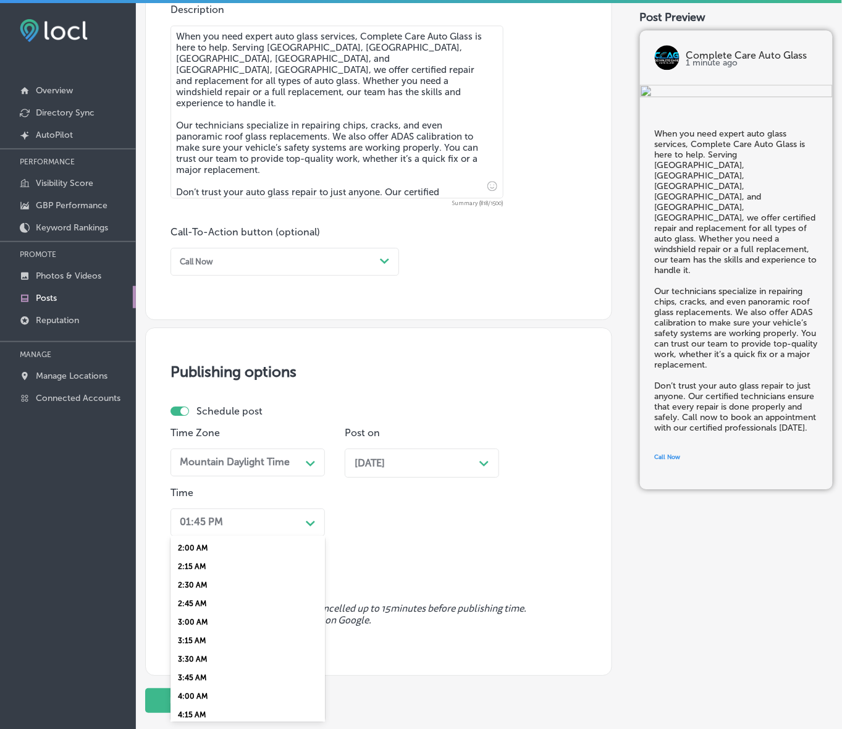
scroll to position [386, 0]
click at [189, 671] on div "7:00 AM" at bounding box center [247, 680] width 154 height 19
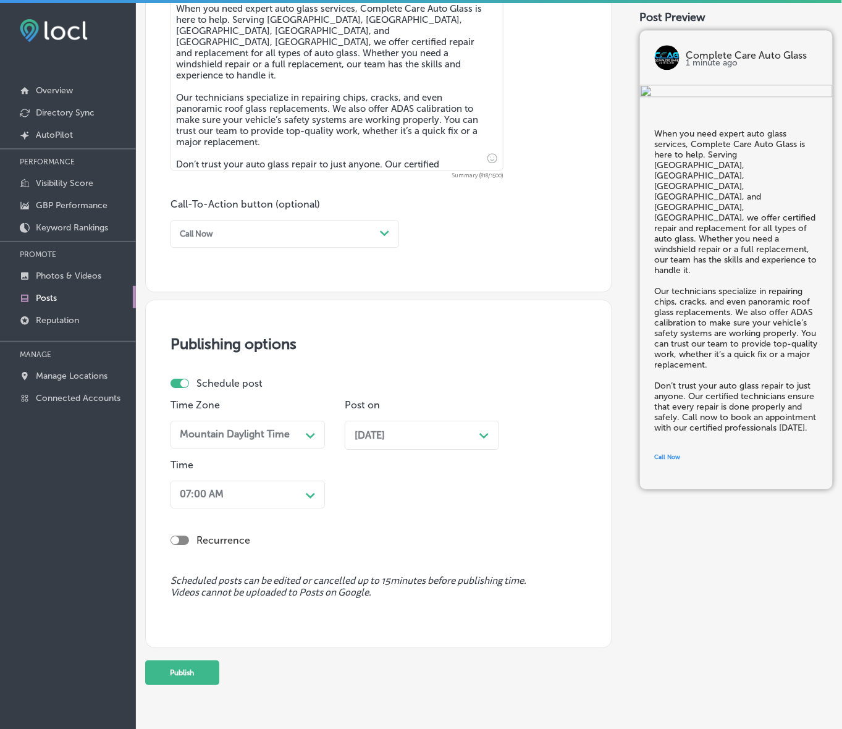
scroll to position [736, 0]
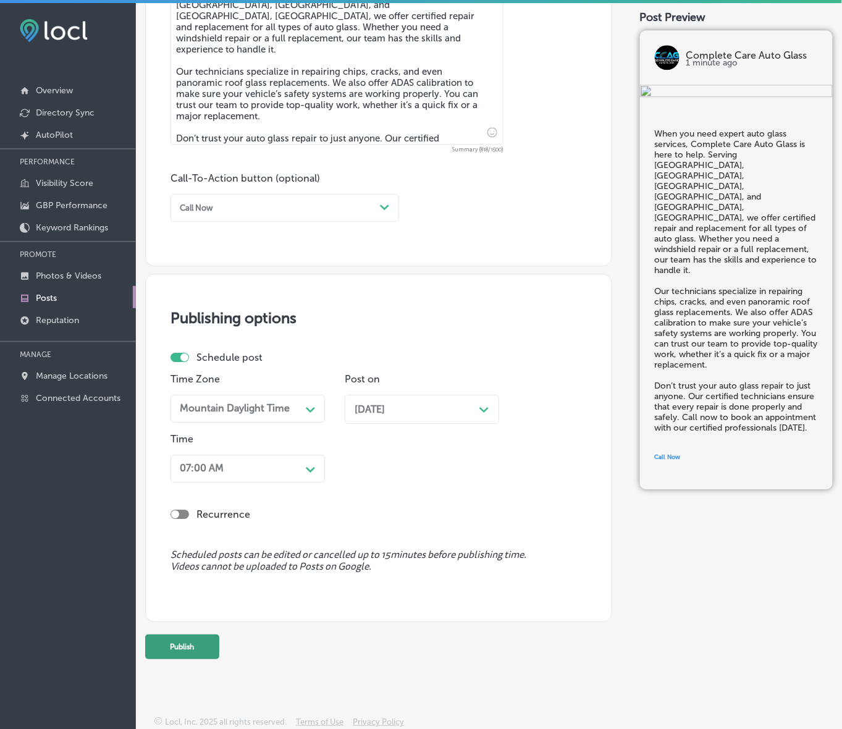
click at [193, 648] on button "Publish" at bounding box center [182, 646] width 74 height 25
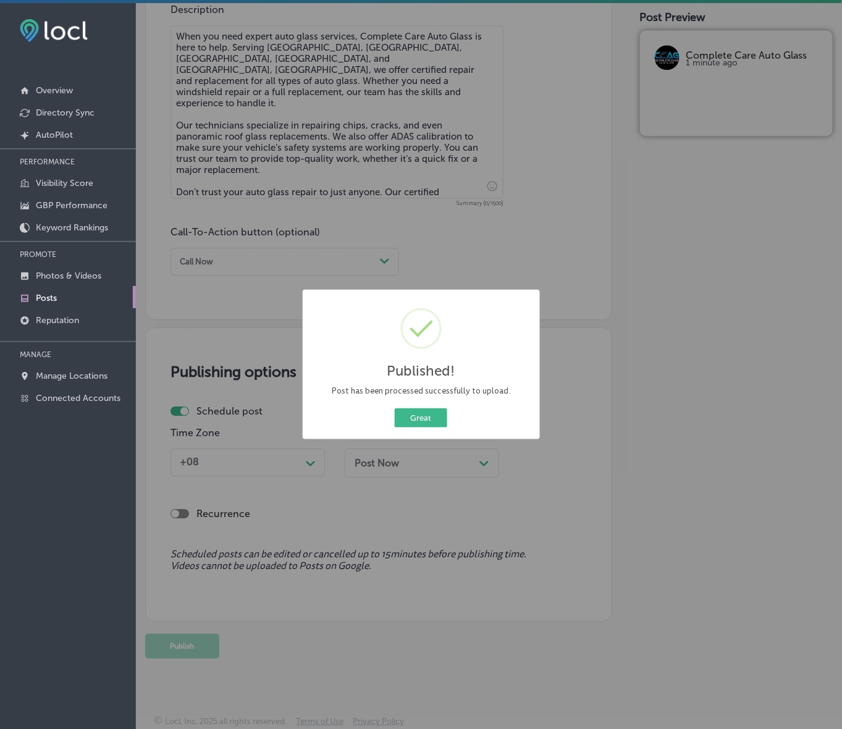
scroll to position [682, 0]
drag, startPoint x: 424, startPoint y: 423, endPoint x: 505, endPoint y: 380, distance: 91.4
click at [424, 423] on button "Great" at bounding box center [421, 417] width 52 height 19
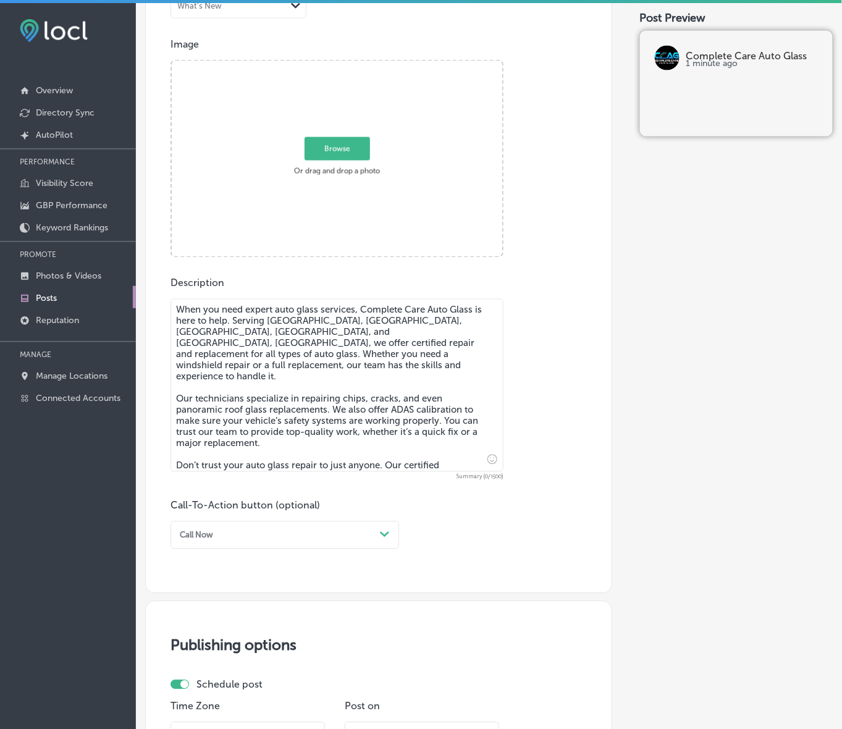
scroll to position [374, 0]
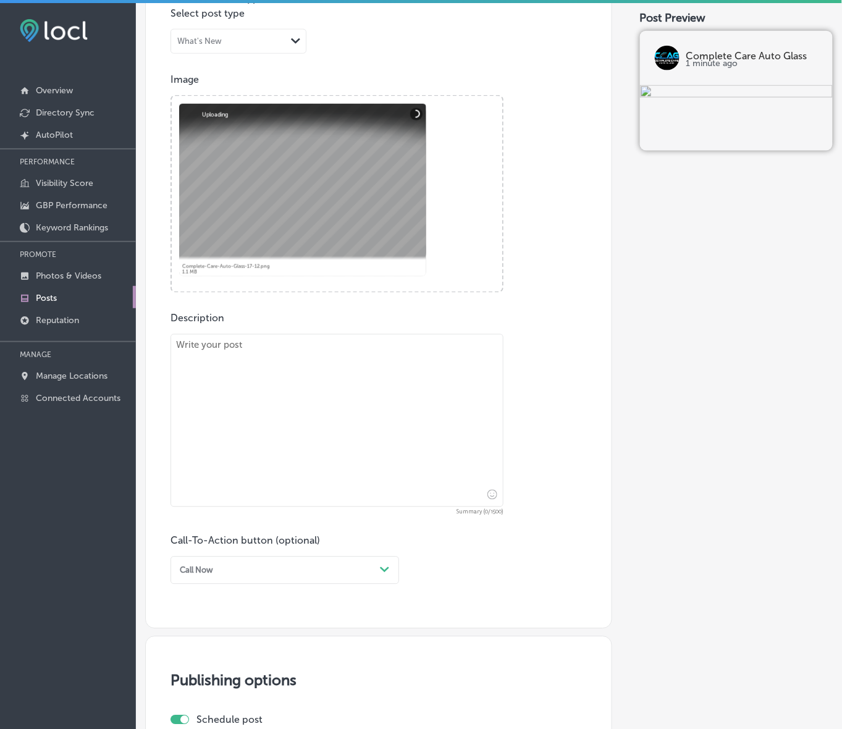
click at [437, 450] on textarea at bounding box center [336, 420] width 333 height 173
paste textarea "If you need auto glass repair but can’t get to the shop, Complete Care Auto Gla…"
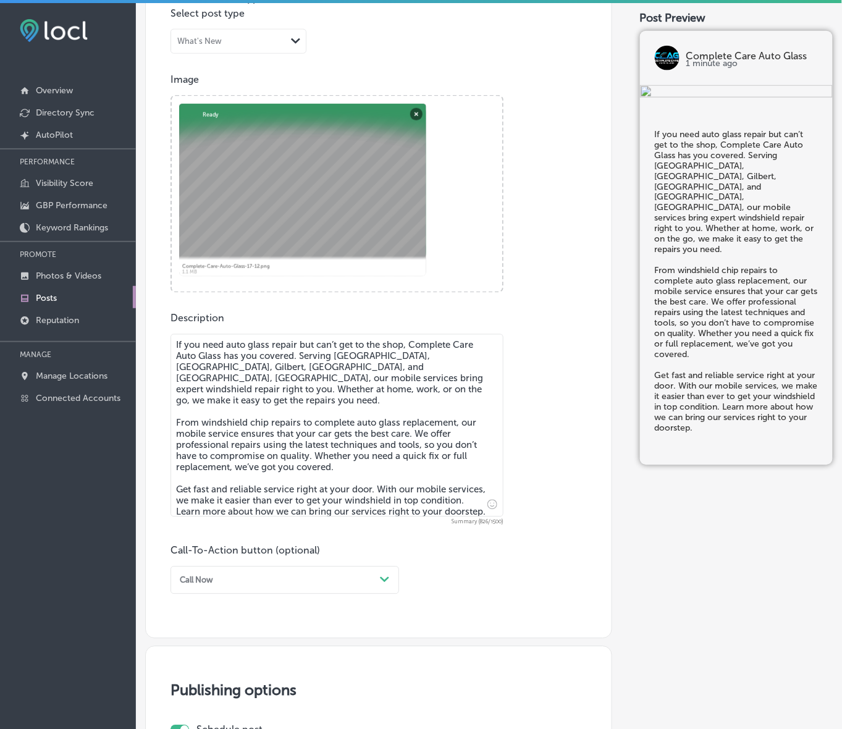
type textarea "If you need auto glass repair but can’t get to the shop, Complete Care Auto Gla…"
click at [377, 576] on div "Path Created with Sketch." at bounding box center [385, 580] width 20 height 20
click at [198, 679] on div "Learn more" at bounding box center [284, 680] width 228 height 19
click at [243, 643] on input "text" at bounding box center [337, 653] width 332 height 34
paste input "[URL][DOMAIN_NAME]"
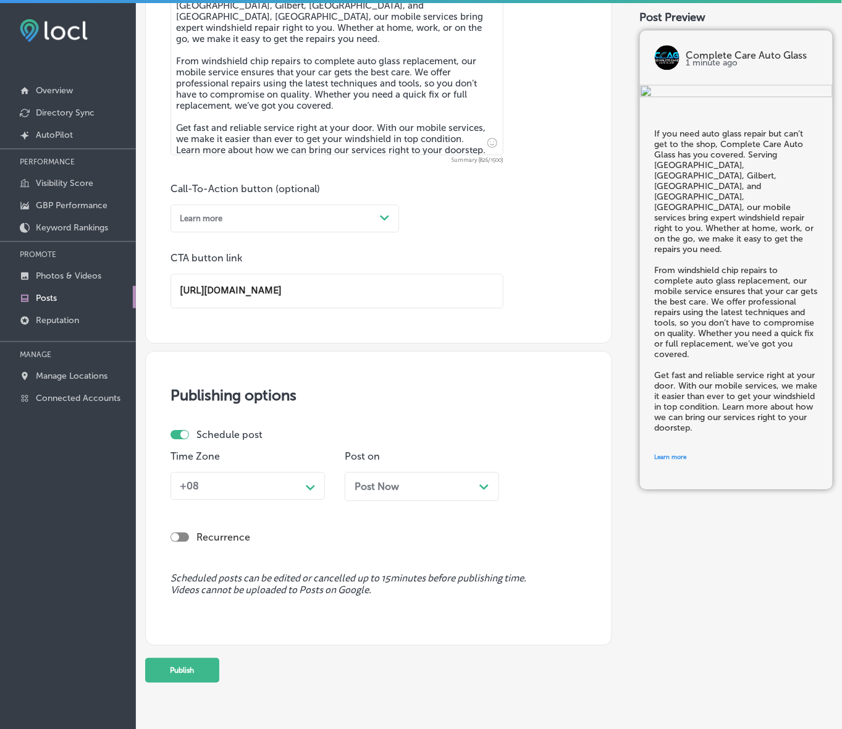
scroll to position [760, 0]
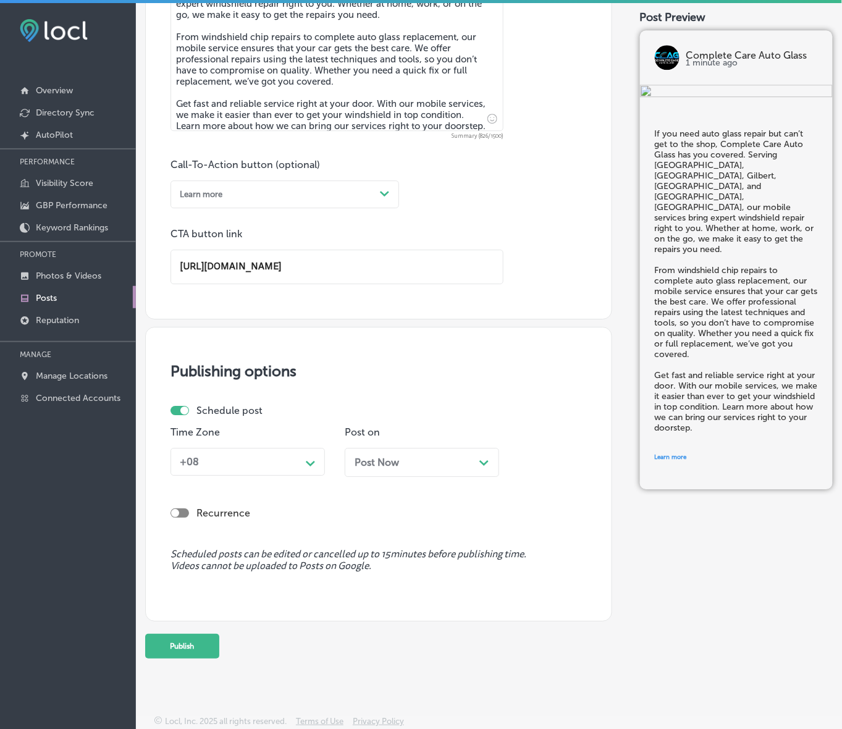
type input "[URL][DOMAIN_NAME]"
click at [311, 463] on polygon at bounding box center [310, 464] width 9 height 6
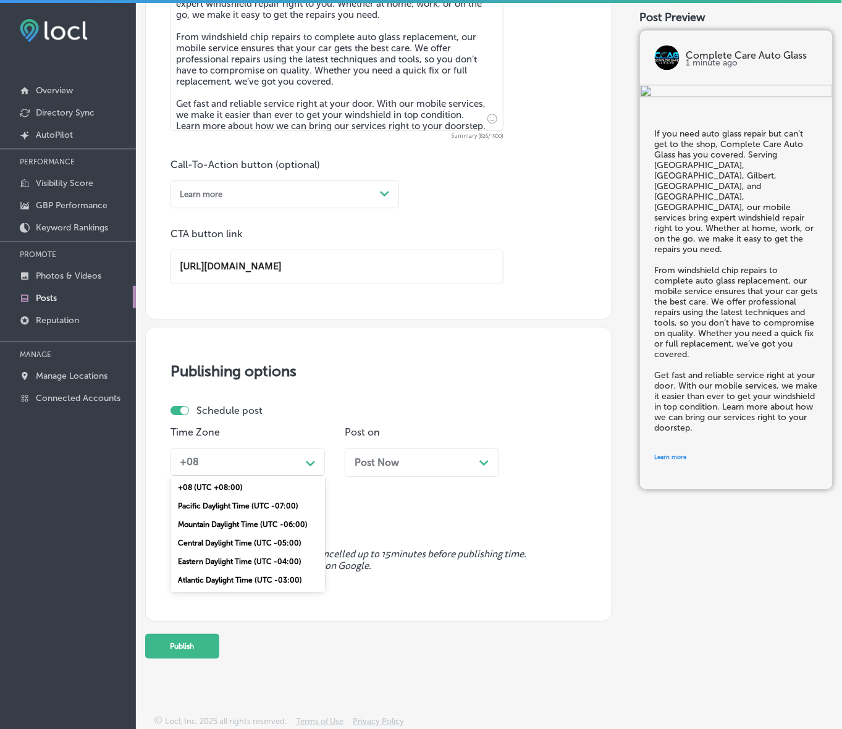
click at [285, 519] on div "Mountain Daylight Time (UTC -06:00)" at bounding box center [247, 524] width 154 height 19
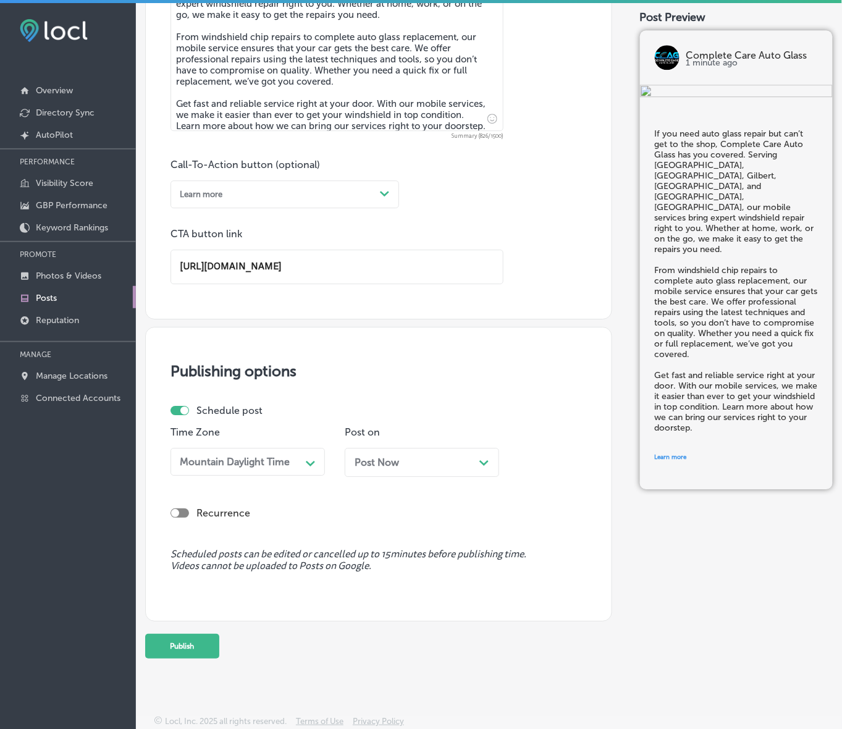
click at [408, 458] on div "Post Now Path Created with Sketch." at bounding box center [421, 462] width 135 height 12
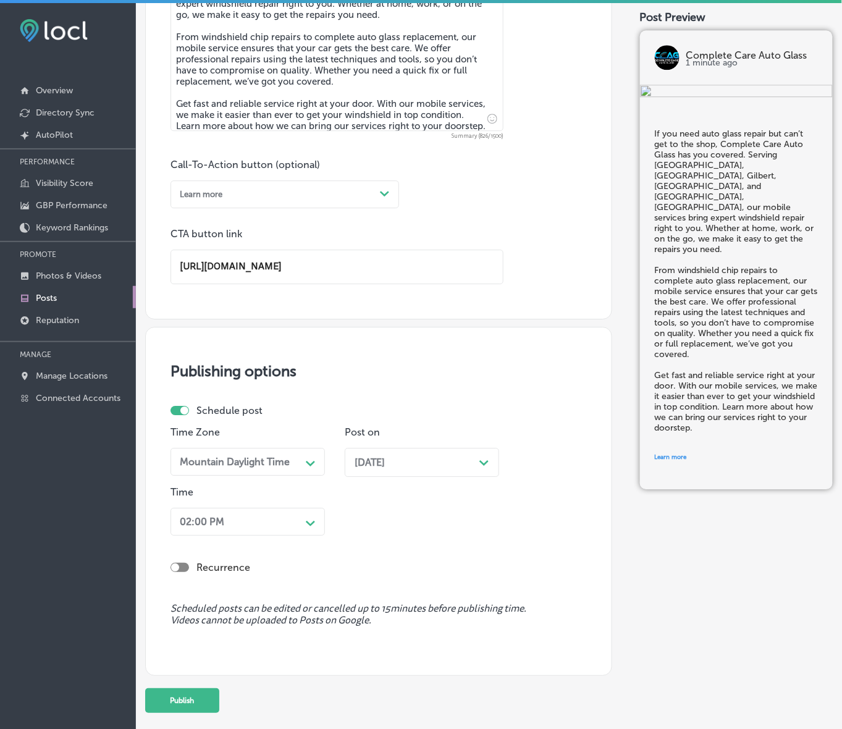
click at [314, 517] on div "Path Created with Sketch." at bounding box center [311, 522] width 10 height 10
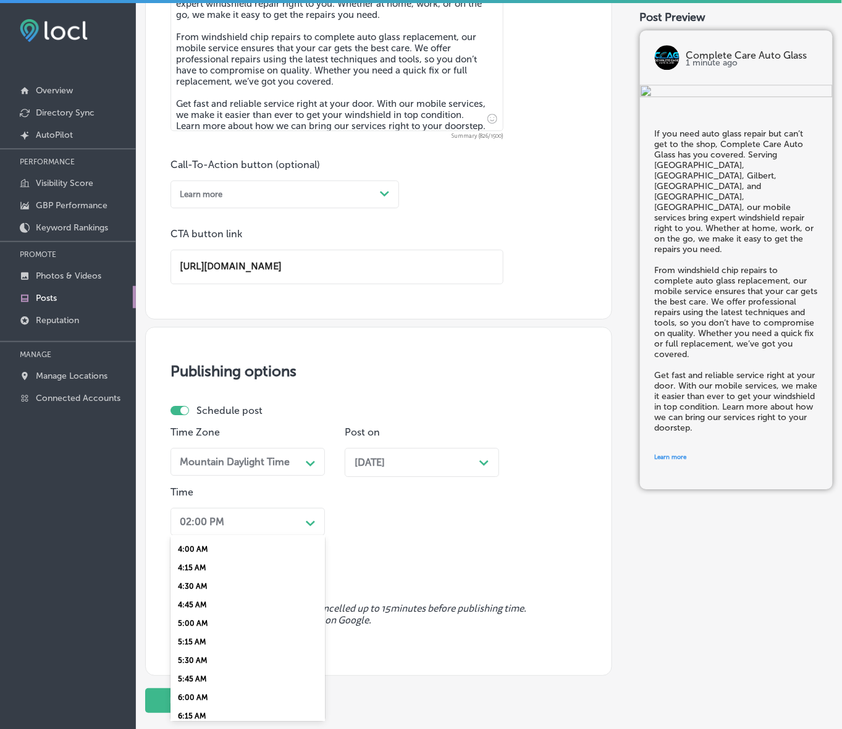
scroll to position [386, 0]
click at [198, 672] on div "7:00 AM" at bounding box center [247, 680] width 154 height 19
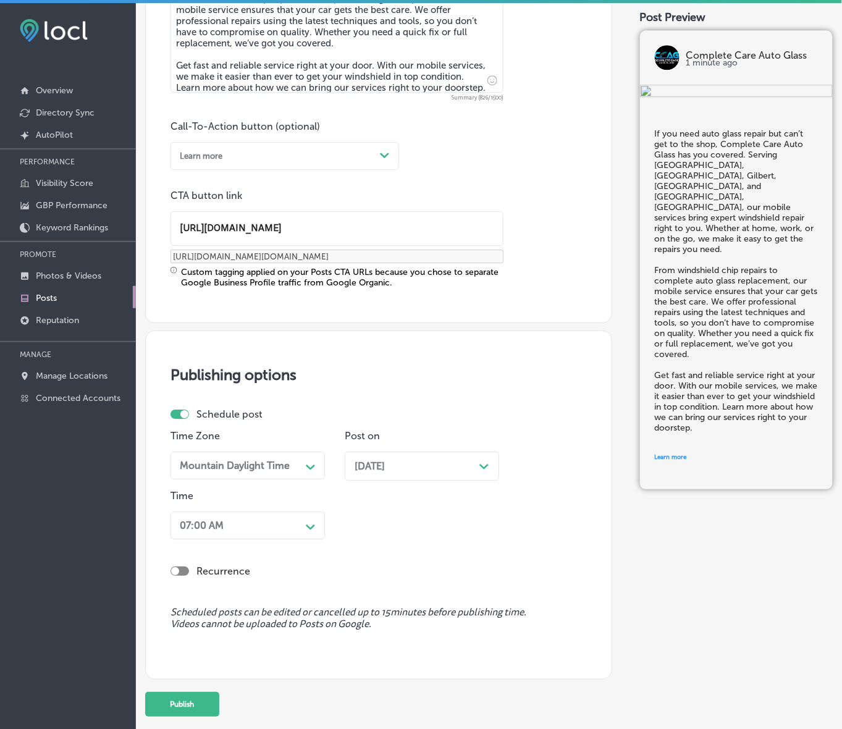
scroll to position [855, 0]
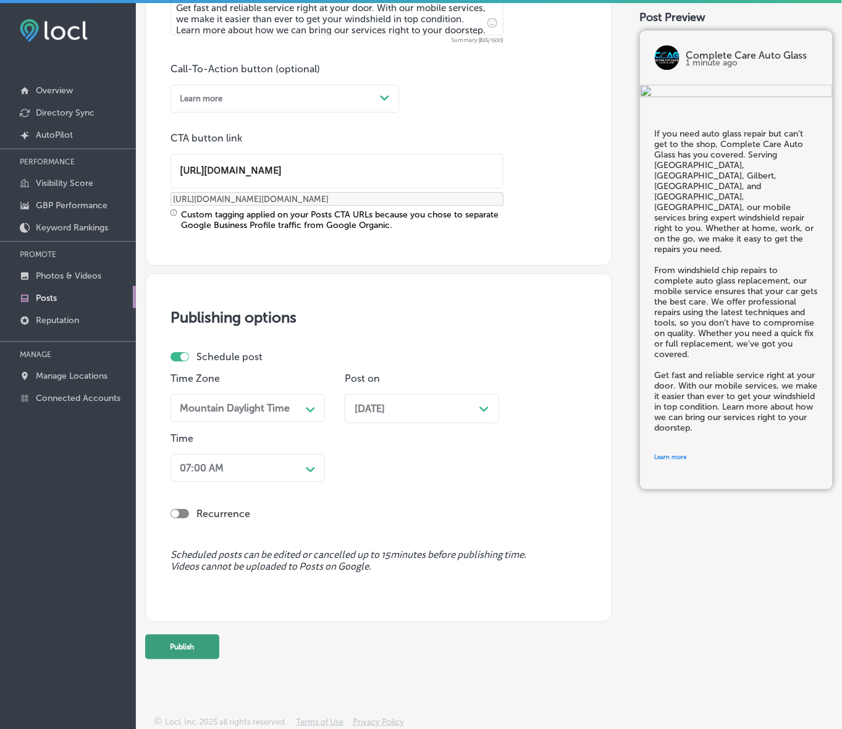
click at [193, 640] on button "Publish" at bounding box center [182, 646] width 74 height 25
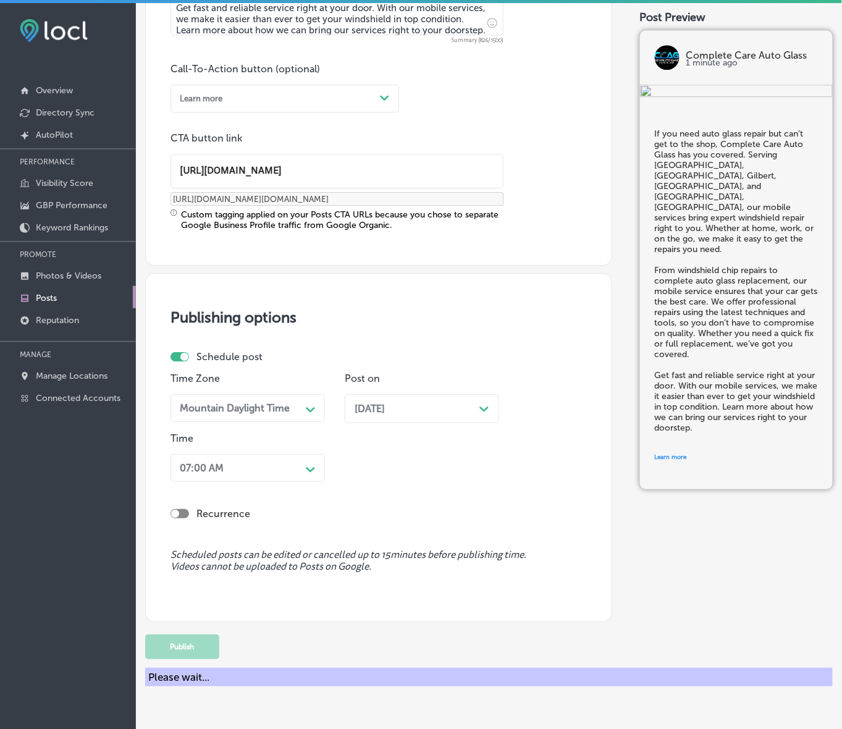
scroll to position [692, 0]
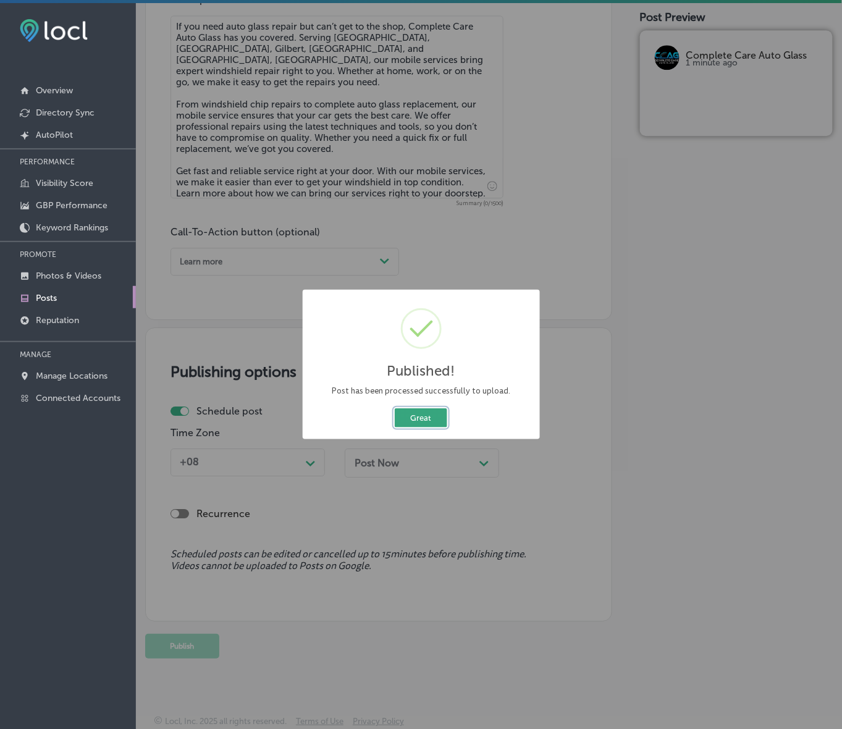
click at [414, 412] on button "Great" at bounding box center [421, 417] width 52 height 19
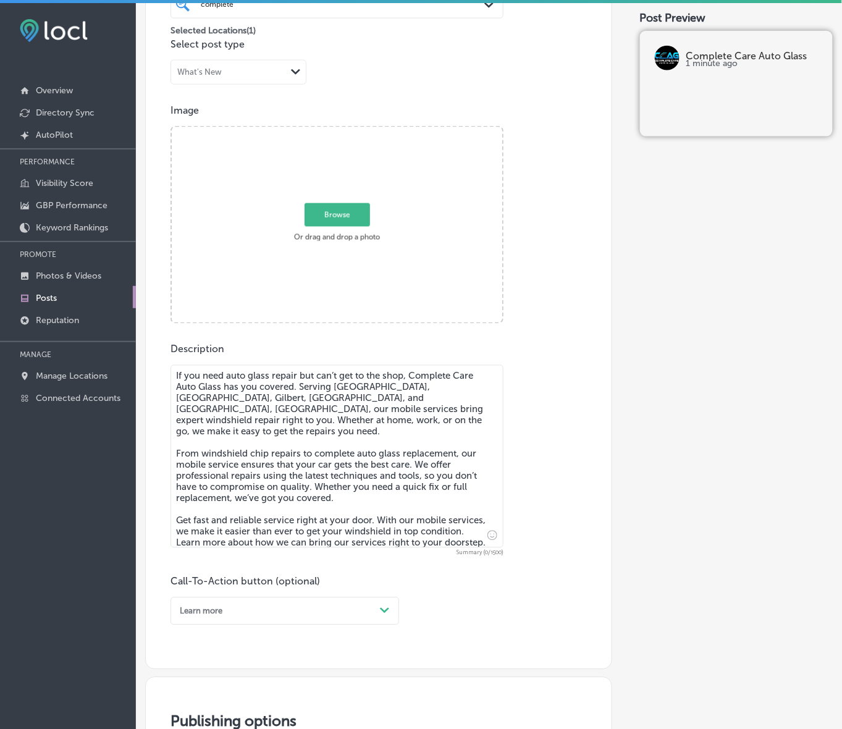
scroll to position [306, 0]
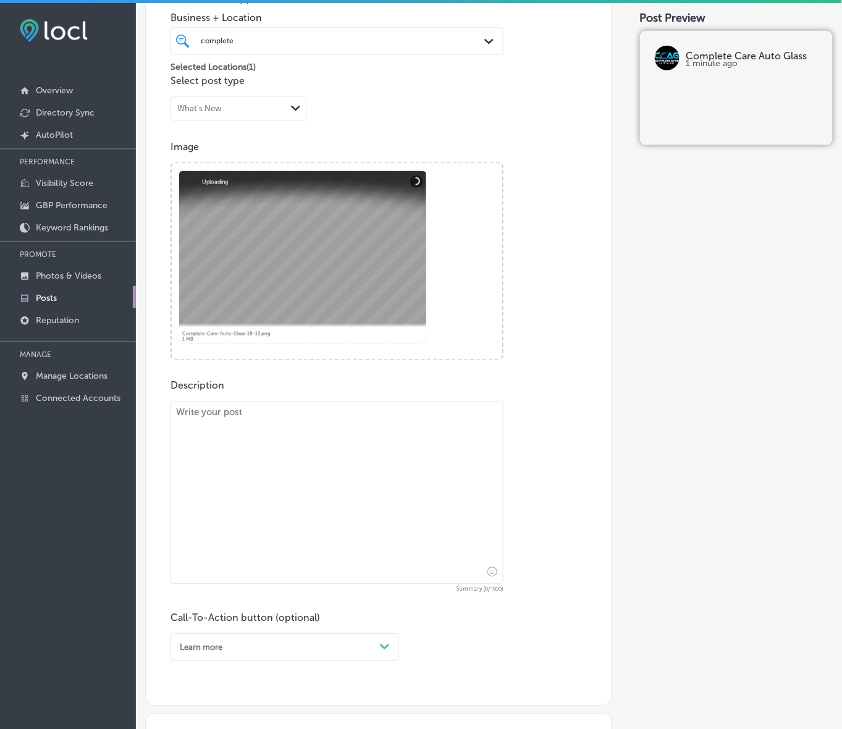
click at [371, 459] on textarea at bounding box center [336, 492] width 333 height 183
paste textarea "Complete Care Auto Glass offers expert ADAS calibration to keep your vehicle’s …"
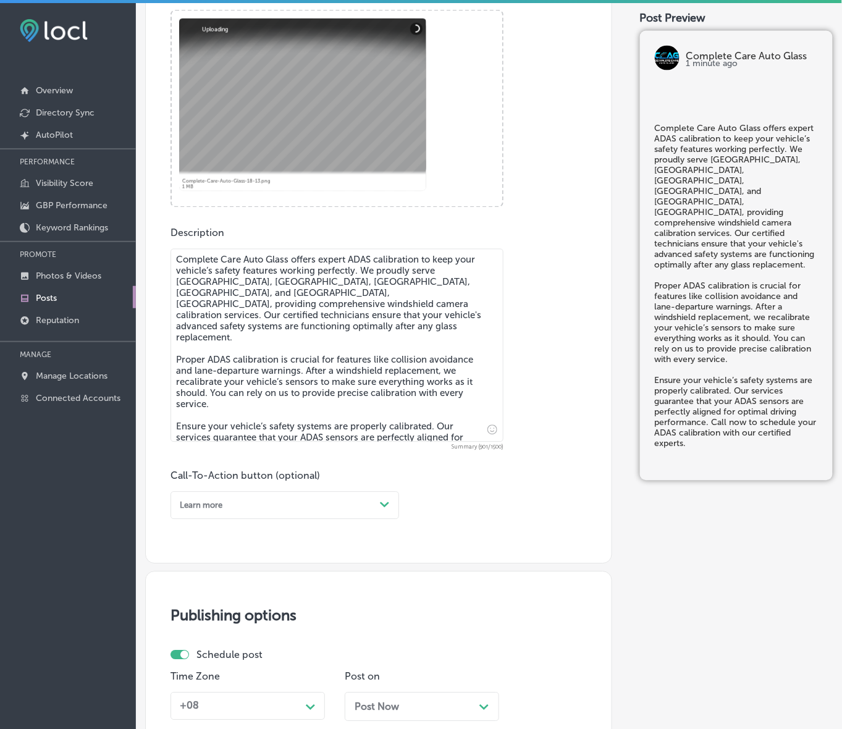
scroll to position [461, 0]
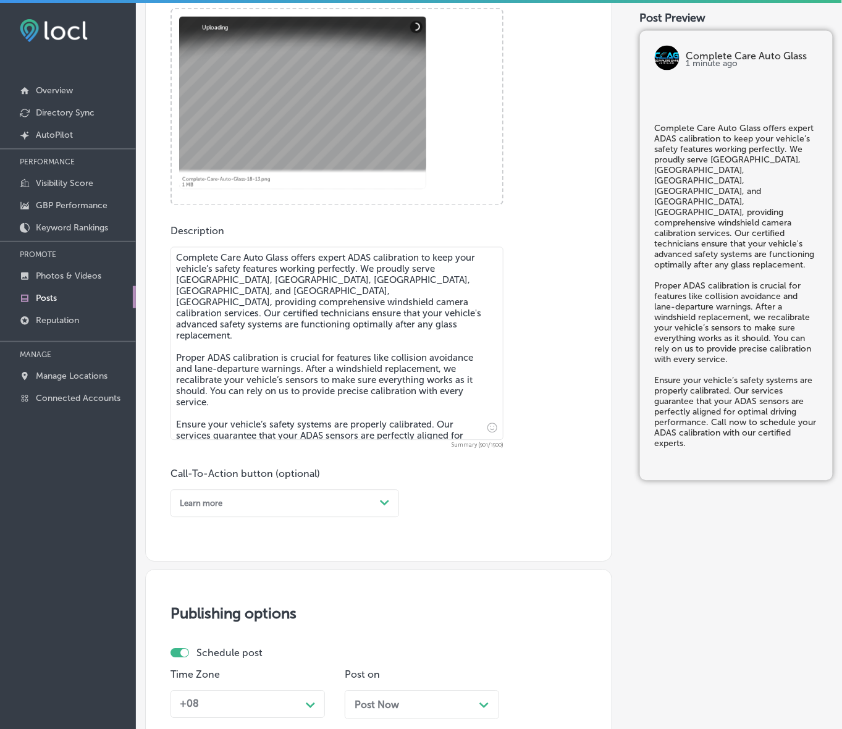
type textarea "Complete Care Auto Glass offers expert ADAS calibration to keep your vehicle’s …"
click at [386, 503] on polygon at bounding box center [384, 503] width 9 height 6
click at [190, 640] on div "Call Now" at bounding box center [284, 640] width 228 height 19
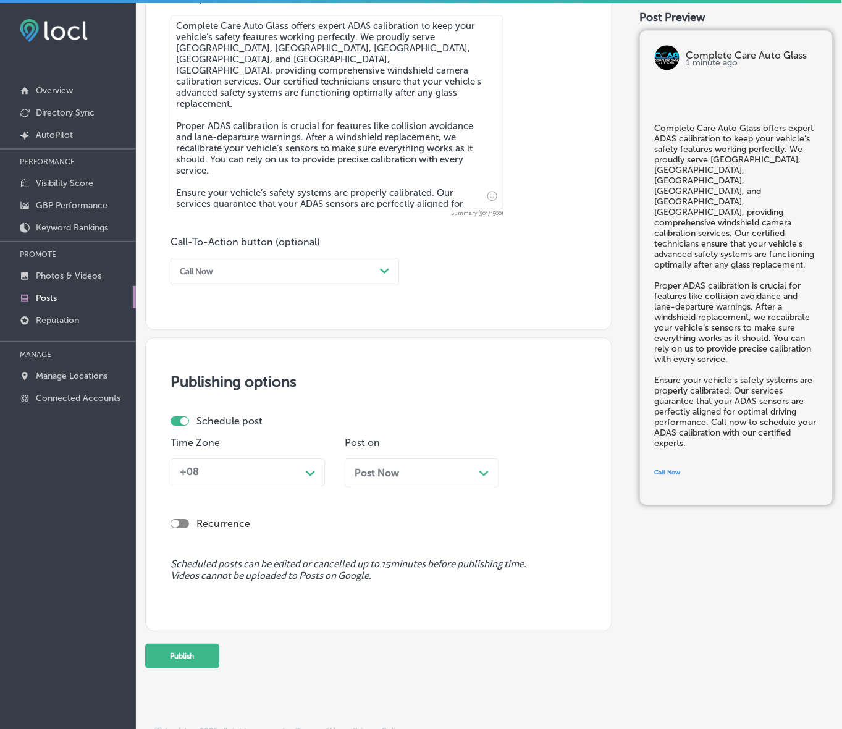
scroll to position [702, 0]
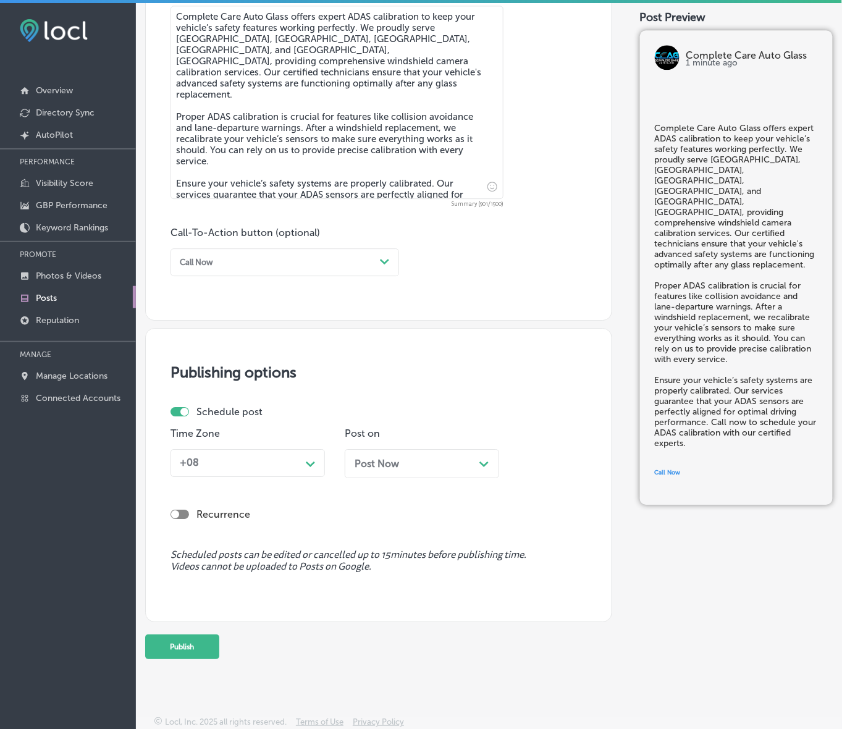
click at [304, 471] on div "Path Created with Sketch." at bounding box center [311, 463] width 20 height 20
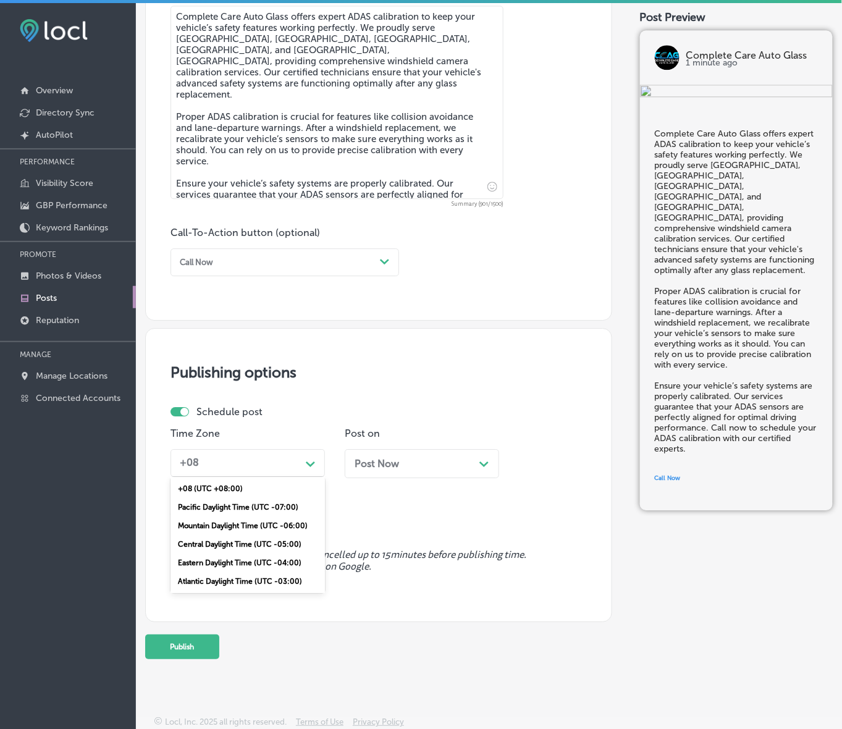
click at [274, 517] on div "Mountain Daylight Time (UTC -06:00)" at bounding box center [247, 525] width 154 height 19
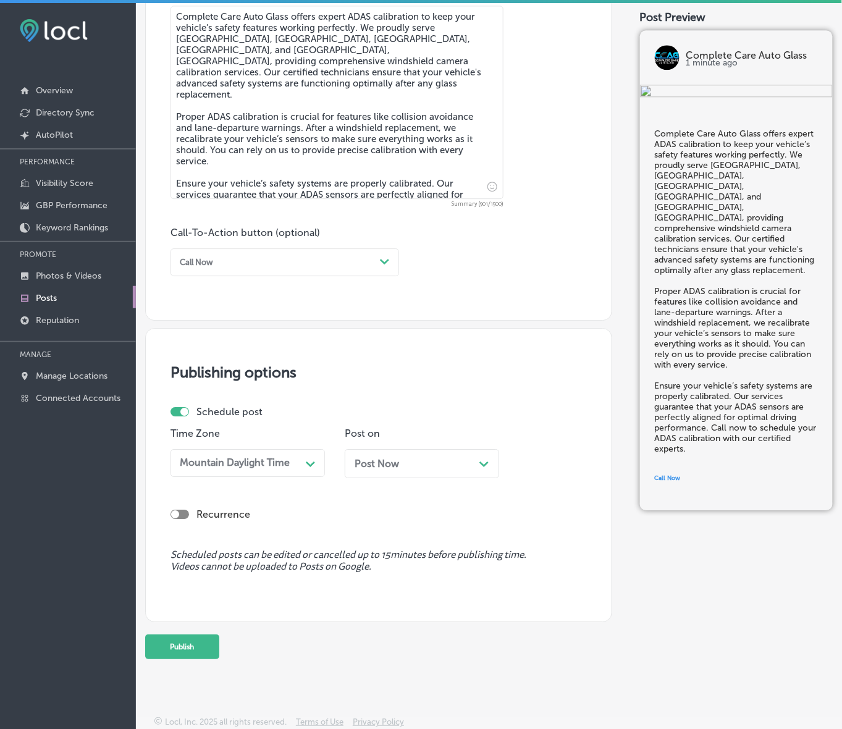
click at [419, 467] on div "Post Now Path Created with Sketch." at bounding box center [421, 464] width 135 height 12
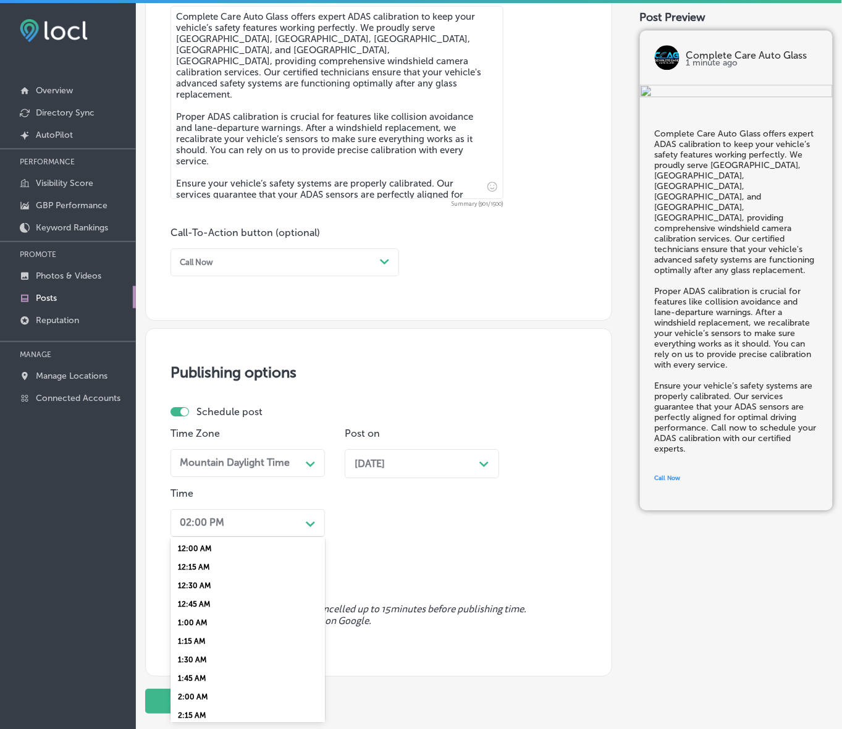
click at [282, 528] on div "02:00 PM" at bounding box center [238, 522] width 126 height 19
click at [205, 672] on div "7:00 AM" at bounding box center [247, 681] width 154 height 19
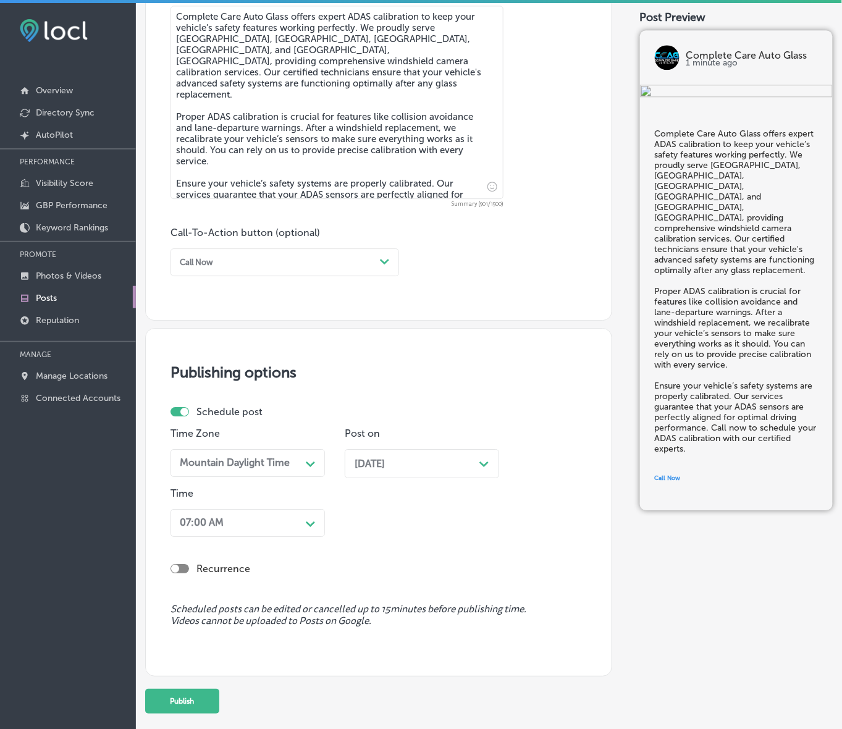
scroll to position [756, 0]
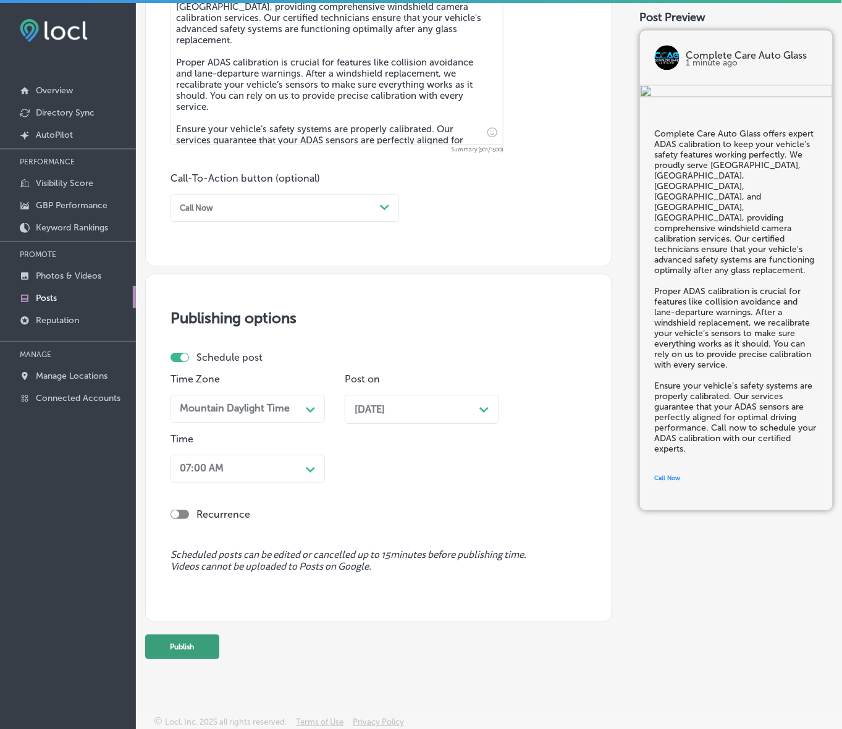
click at [205, 645] on button "Publish" at bounding box center [182, 646] width 74 height 25
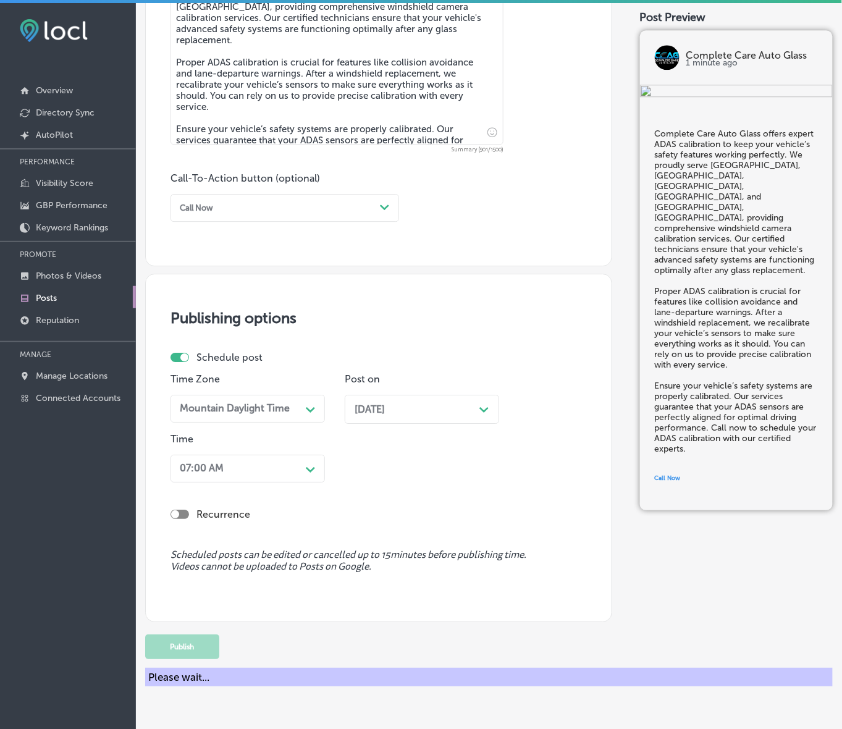
scroll to position [702, 0]
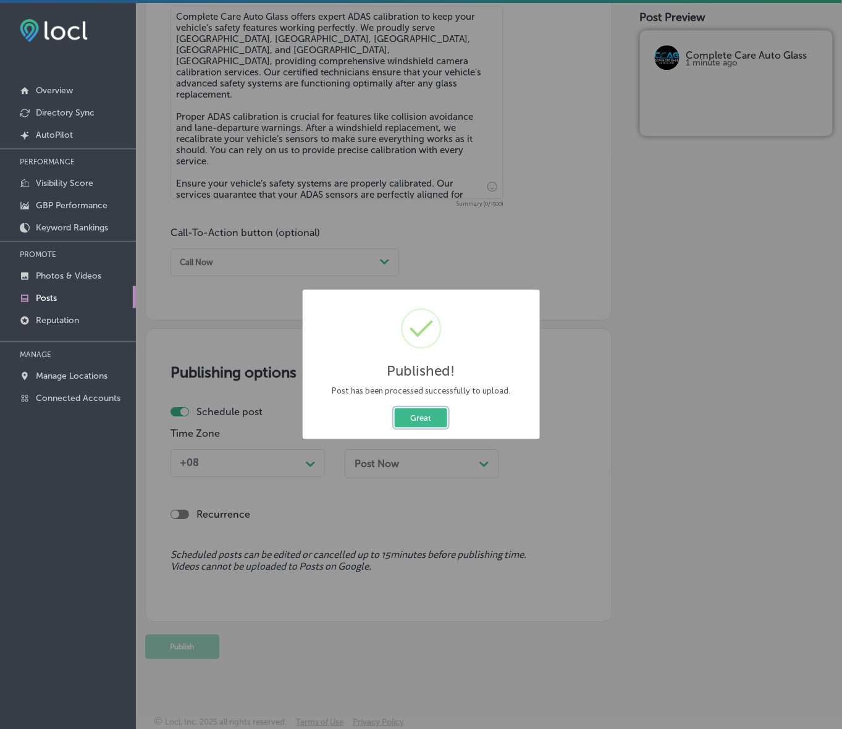
drag, startPoint x: 421, startPoint y: 422, endPoint x: 232, endPoint y: 501, distance: 205.1
click at [421, 422] on button "Great" at bounding box center [421, 417] width 52 height 19
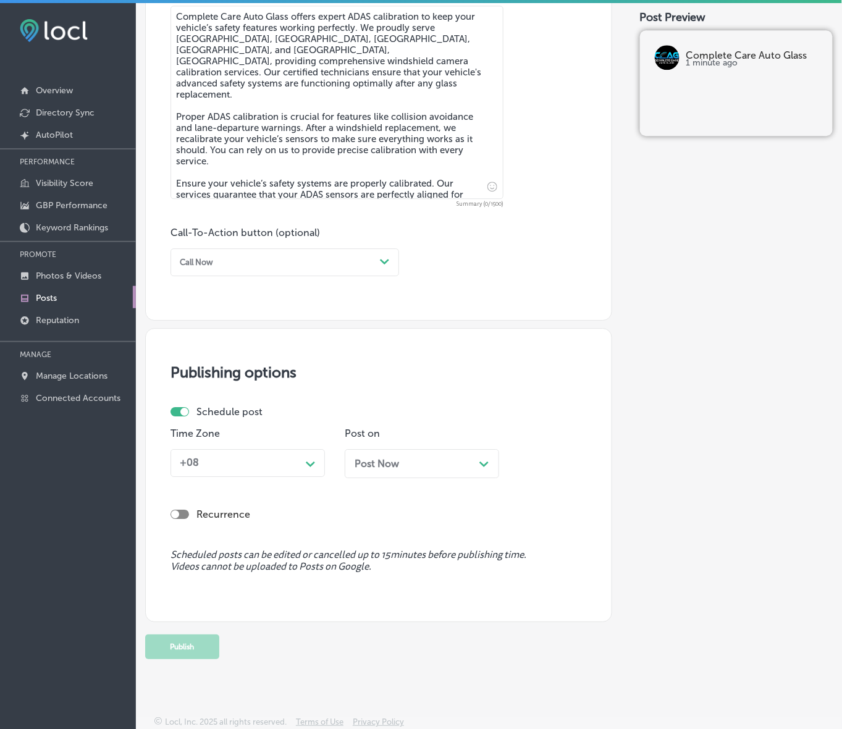
click at [64, 303] on link "Posts" at bounding box center [68, 297] width 136 height 22
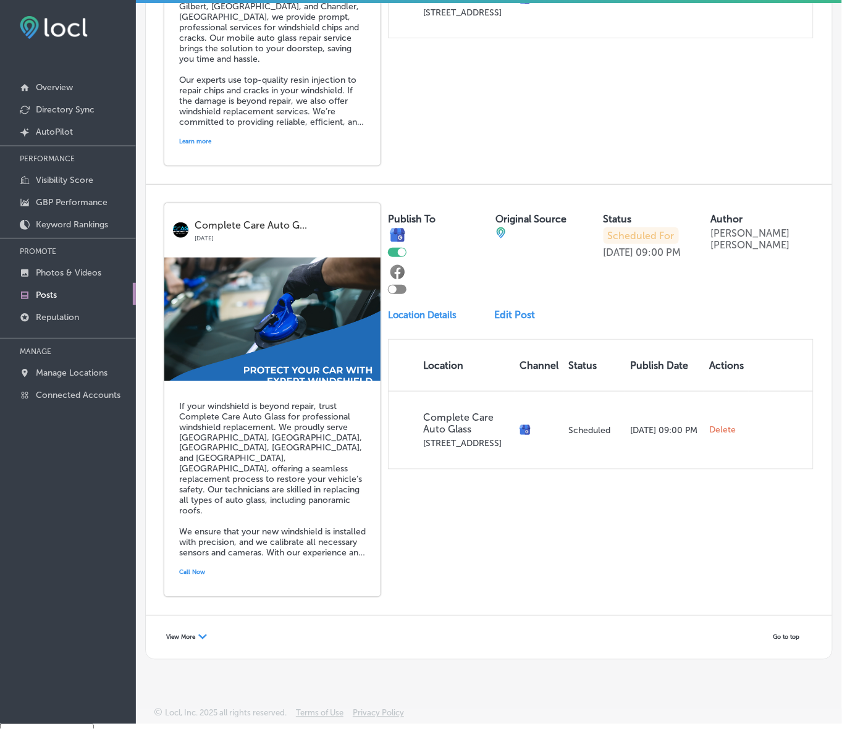
scroll to position [17, 0]
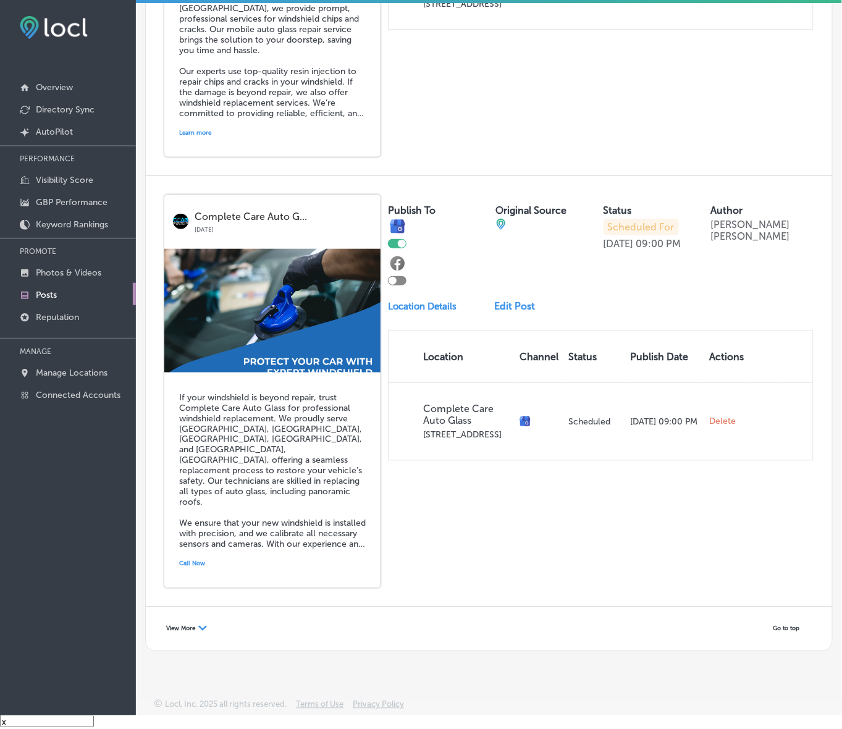
drag, startPoint x: 195, startPoint y: 624, endPoint x: 203, endPoint y: 635, distance: 13.2
click at [195, 625] on span "View More" at bounding box center [180, 628] width 29 height 7
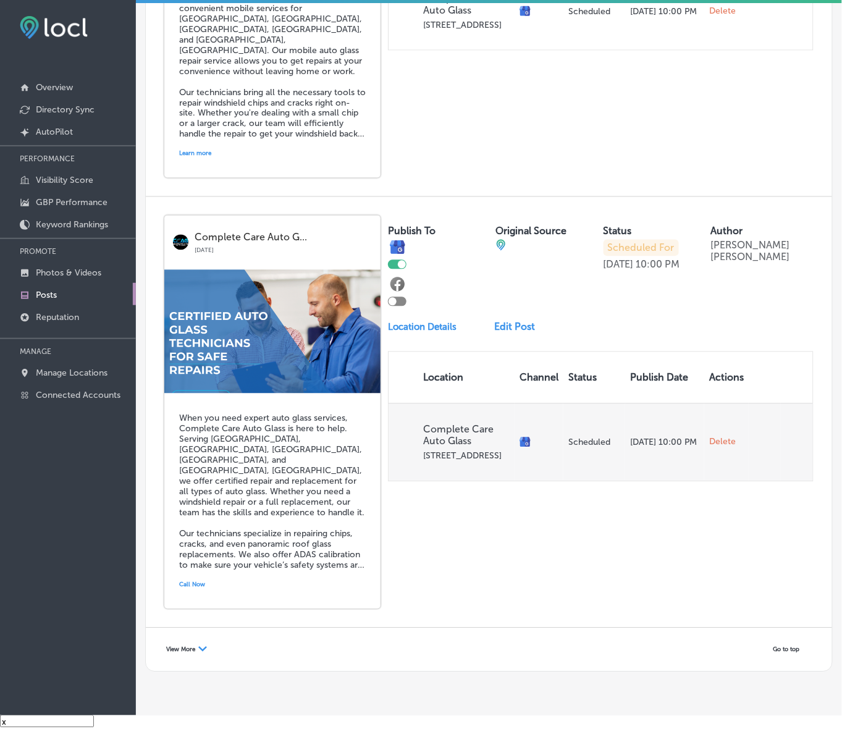
scroll to position [5003, 0]
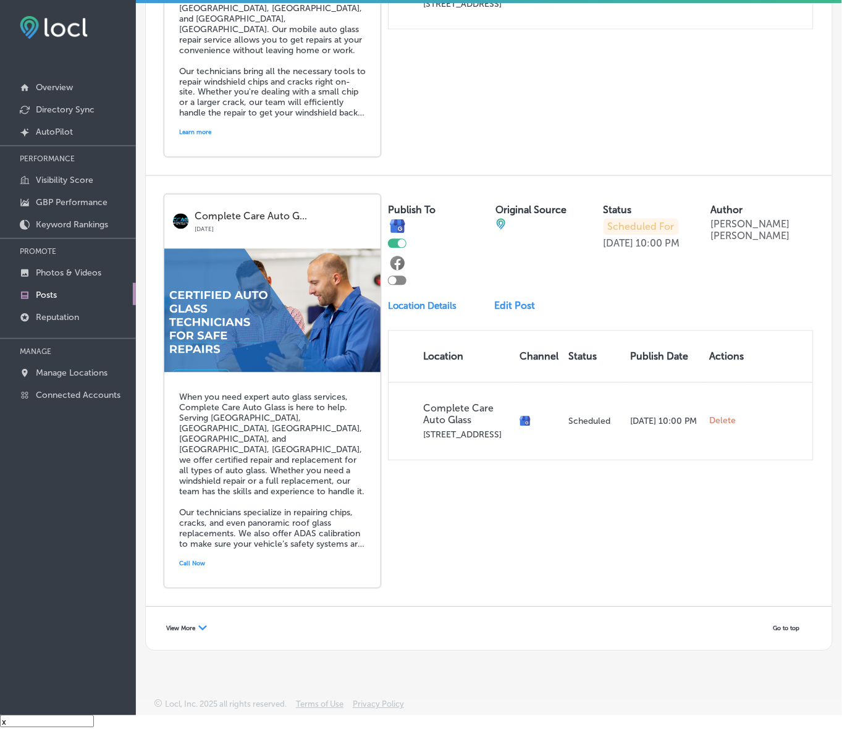
click at [191, 622] on div "View More Path Created with Sketch." at bounding box center [186, 628] width 57 height 19
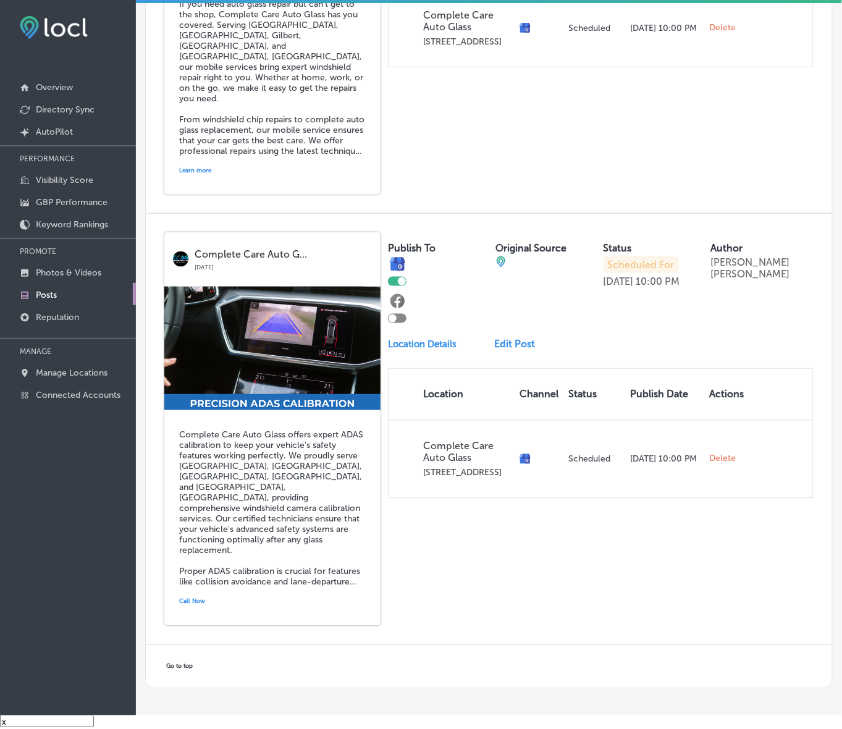
scroll to position [5875, 0]
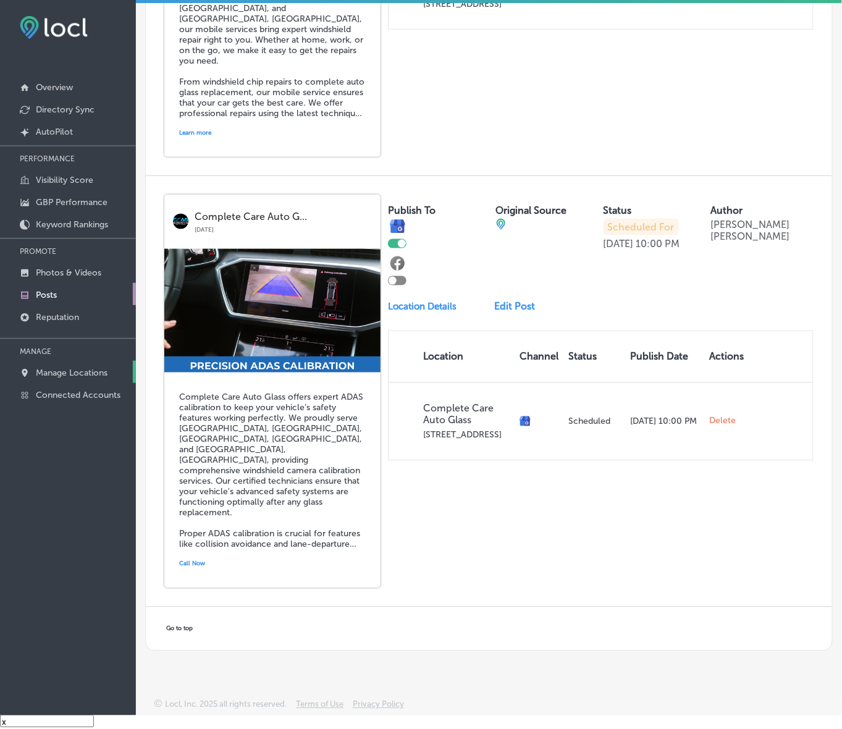
click at [63, 377] on p "Manage Locations" at bounding box center [72, 372] width 72 height 10
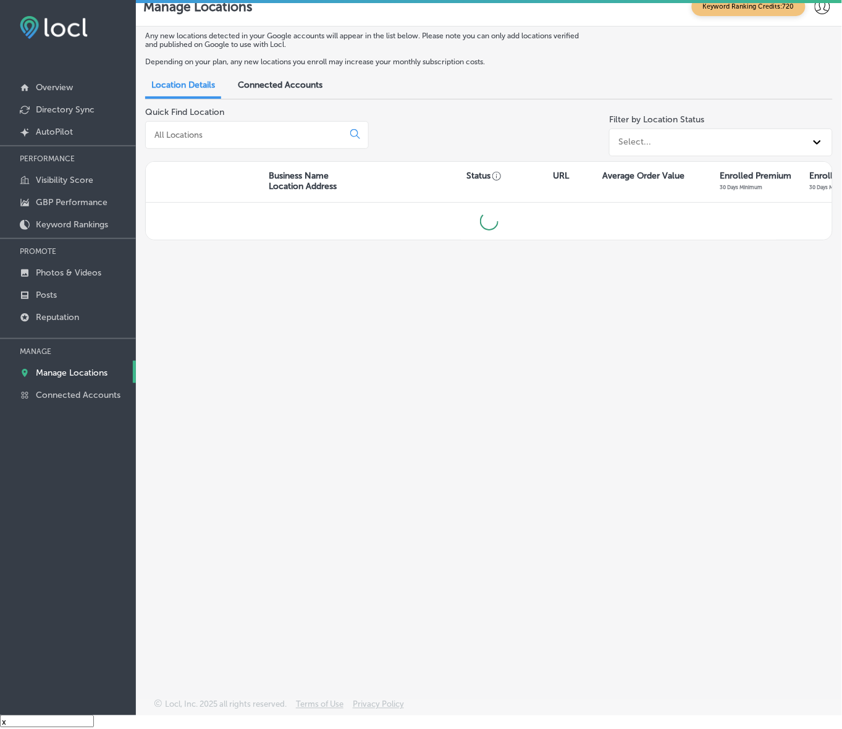
click at [270, 139] on input at bounding box center [246, 134] width 187 height 11
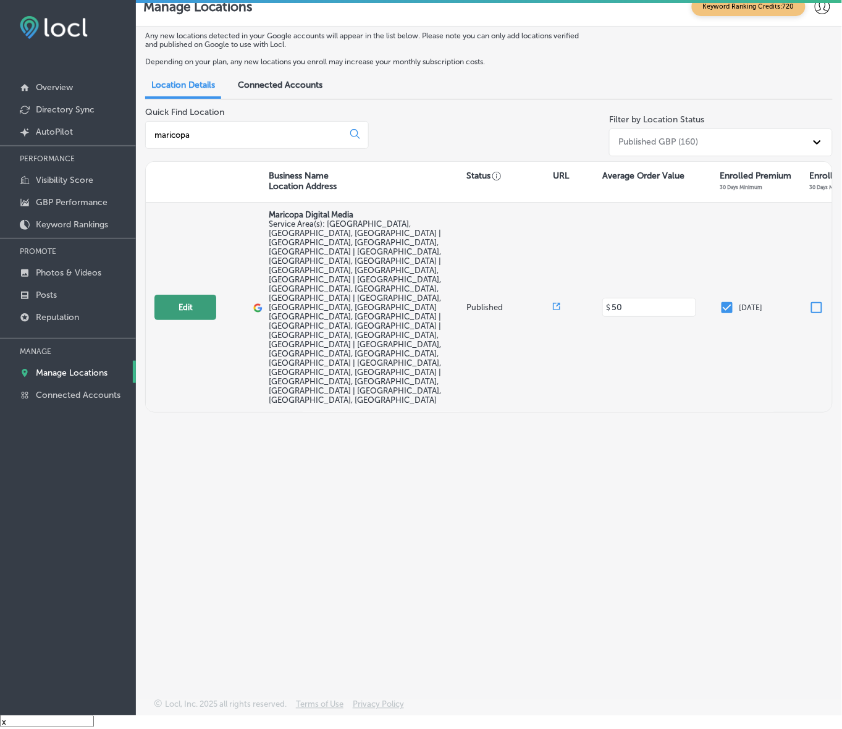
type input "maricopa"
click at [170, 295] on button "Edit" at bounding box center [185, 307] width 62 height 25
select select "US"
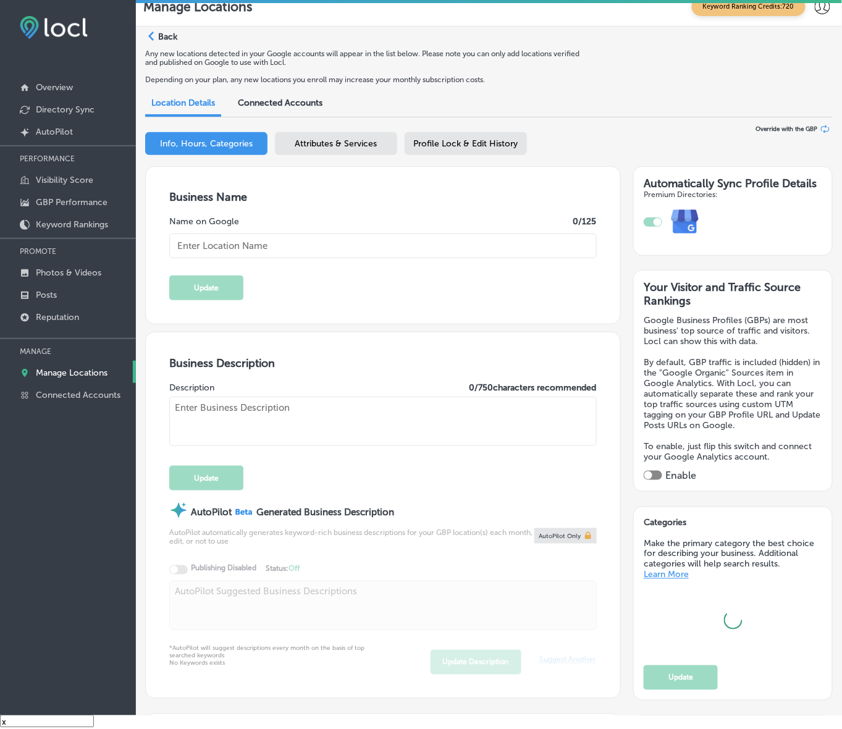
checkbox input "true"
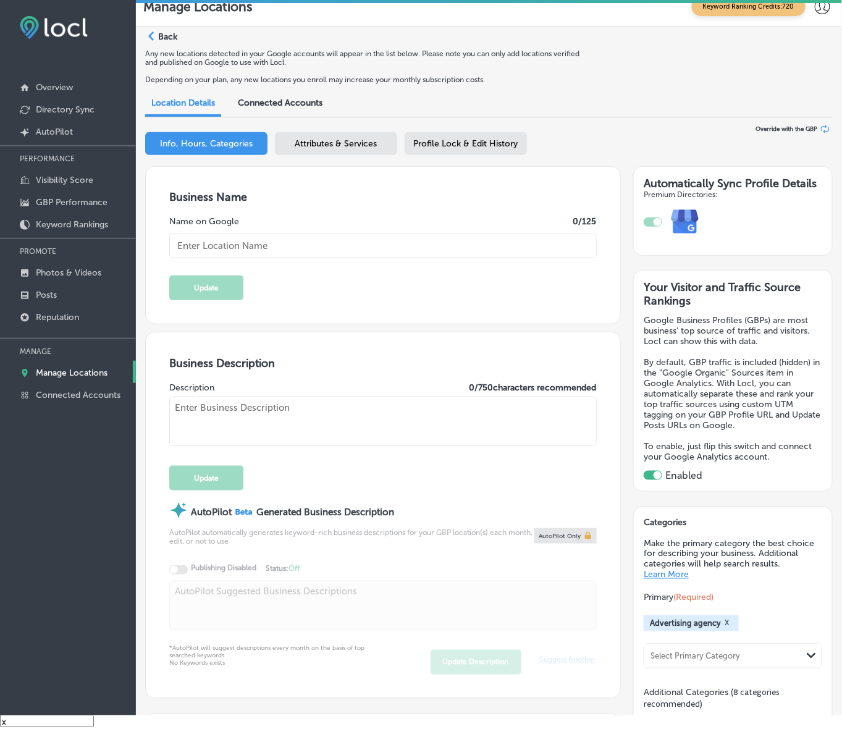
type input "Maricopa Digital Media"
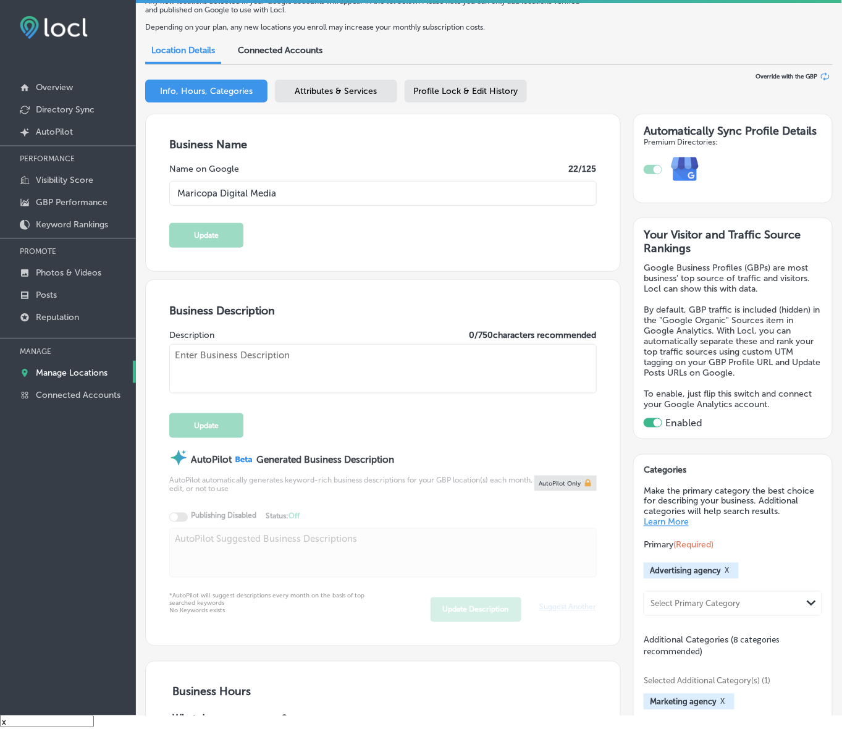
type input "[STREET_ADDRESS][PERSON_NAME]"
type input "[PERSON_NAME]"
type input "85224"
type input "US"
type input "[URL][DOMAIN_NAME]"
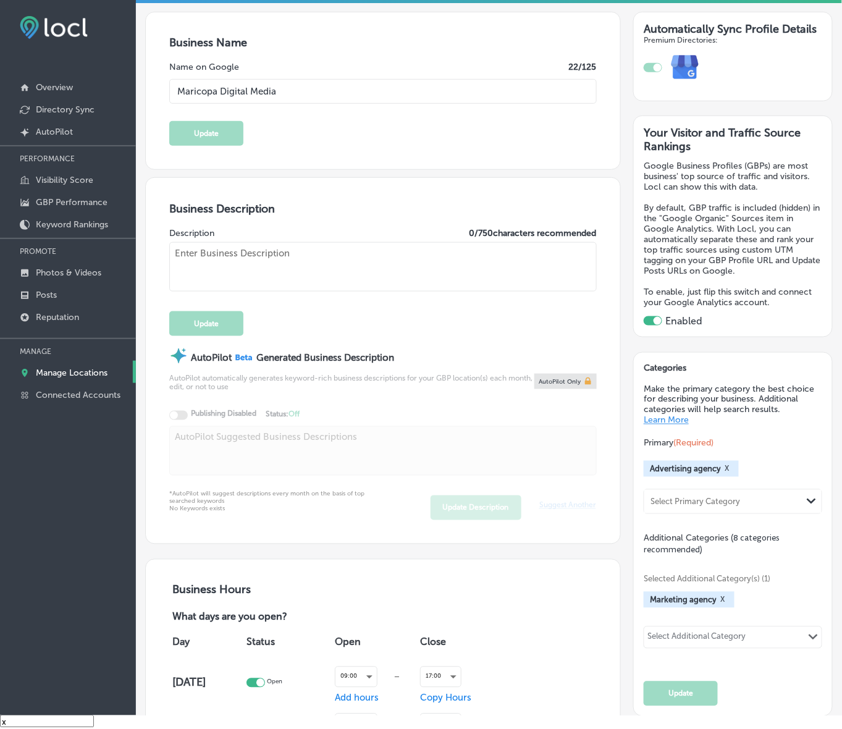
type textarea "Maricopa Digital Media is [PERSON_NAME]'s go-to digital marketing agency, speci…"
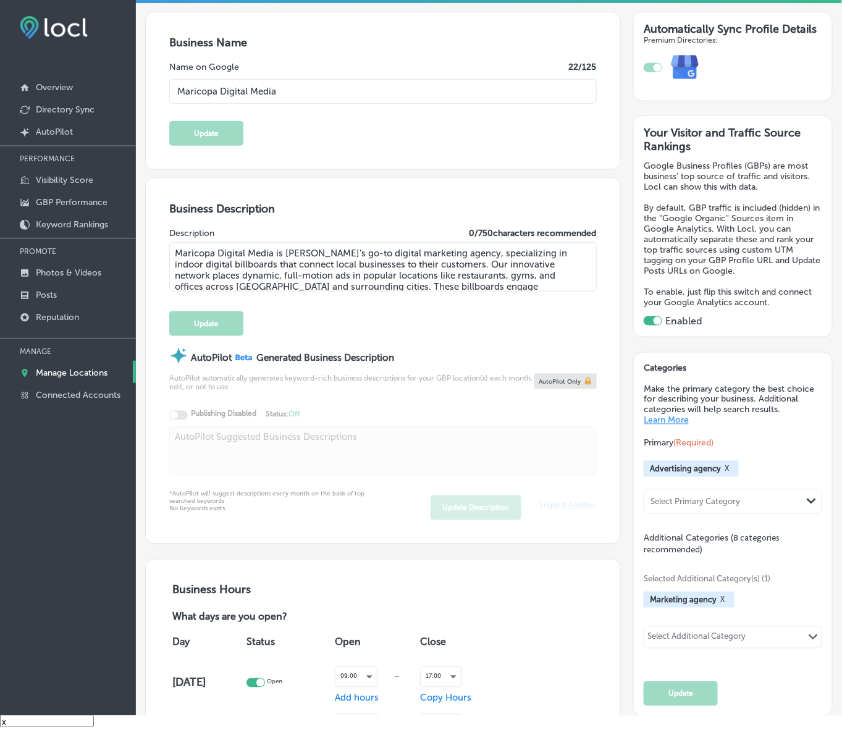
type input "[PHONE_NUMBER]"
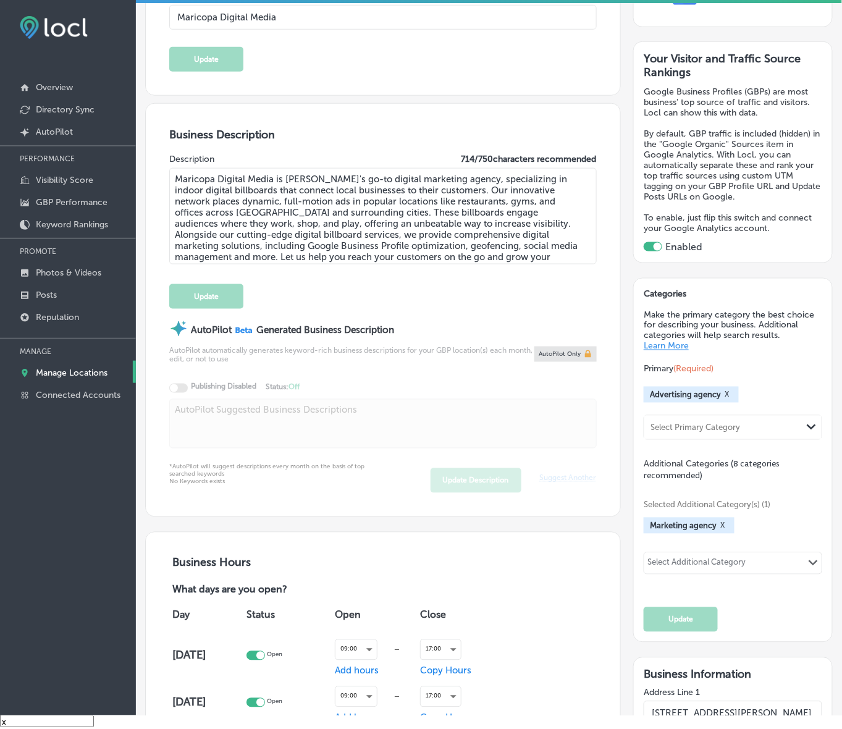
scroll to position [232, 0]
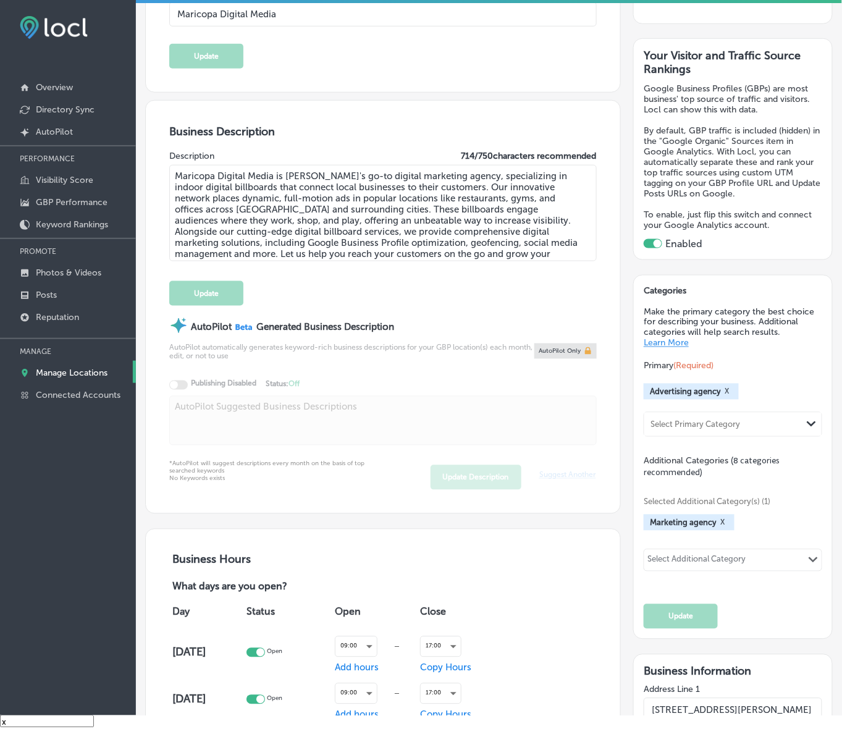
click at [426, 227] on textarea "Maricopa Digital Media is [PERSON_NAME]'s go-to digital marketing agency, speci…" at bounding box center [382, 213] width 427 height 96
paste textarea "provides Phoenix businesses the opportunity to advertise on high-impact indoor …"
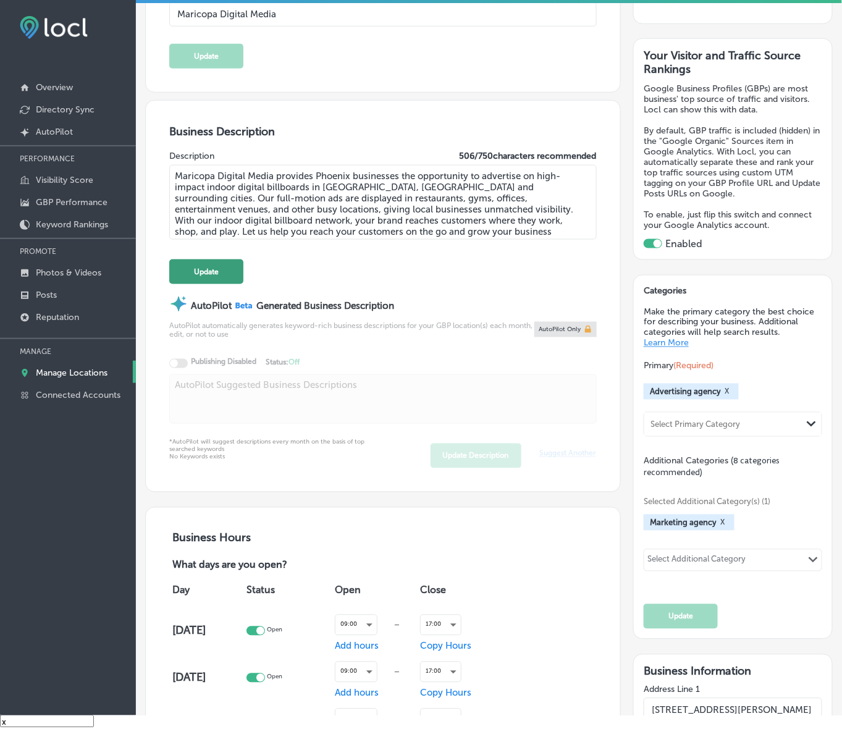
type textarea "Maricopa Digital Media provides Phoenix businesses the opportunity to advertise…"
click at [206, 275] on button "Update" at bounding box center [206, 271] width 74 height 25
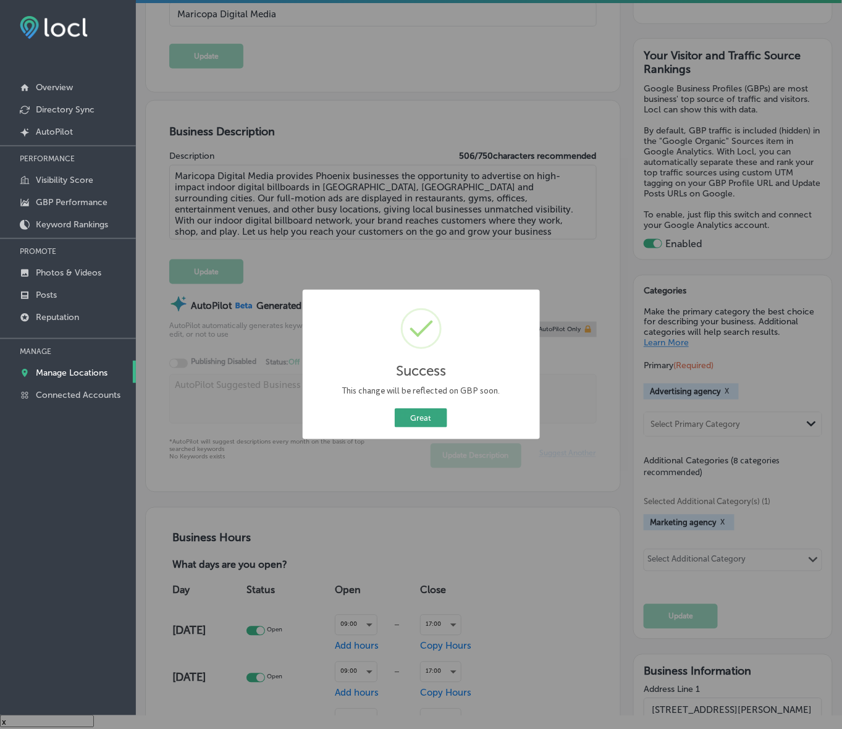
click at [411, 412] on button "Great" at bounding box center [421, 417] width 52 height 19
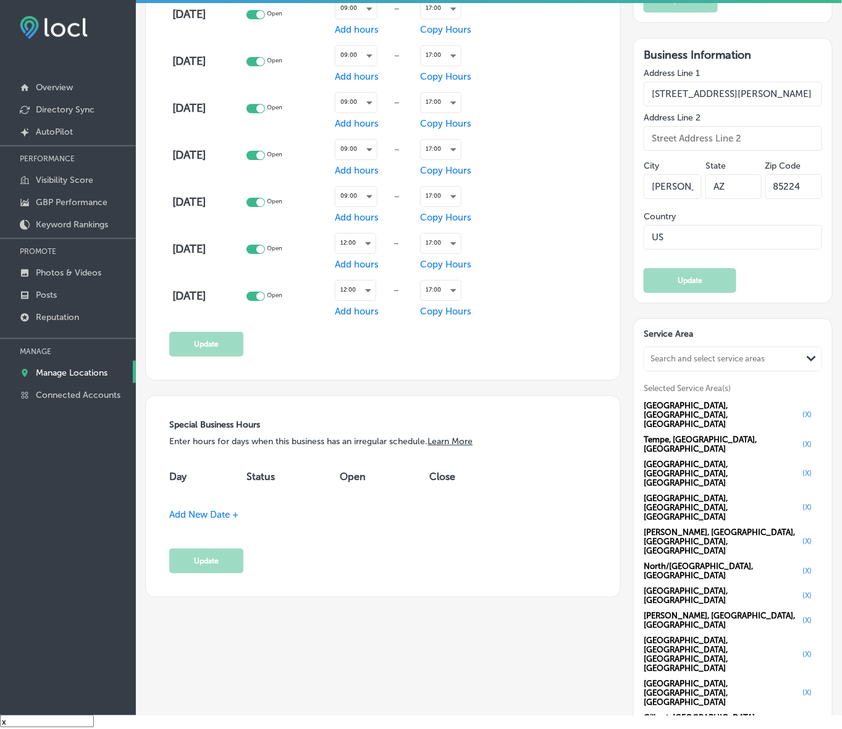
scroll to position [849, 0]
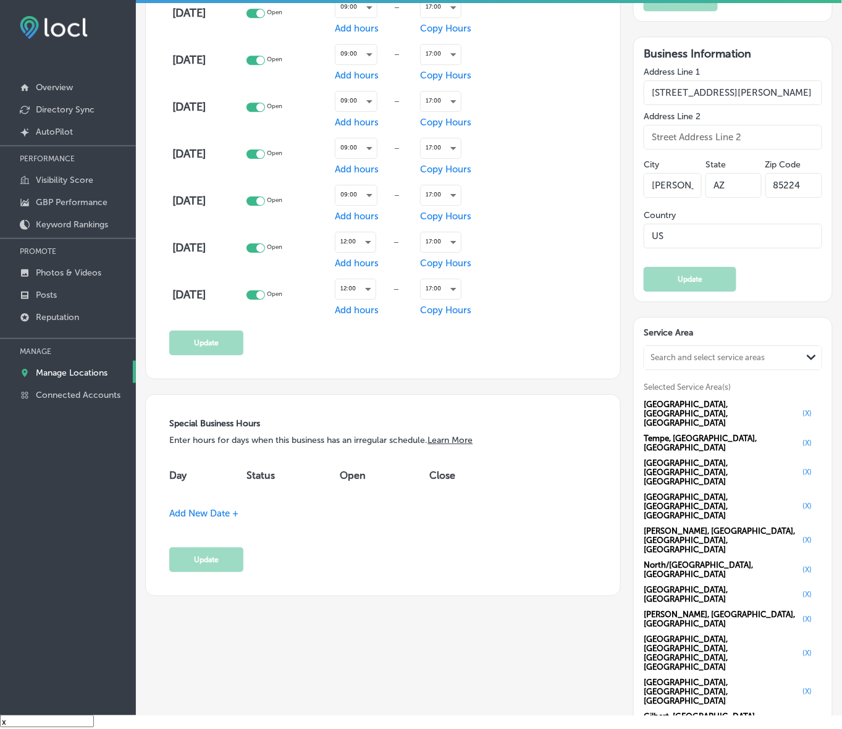
click at [799, 614] on button "(X)" at bounding box center [807, 619] width 17 height 10
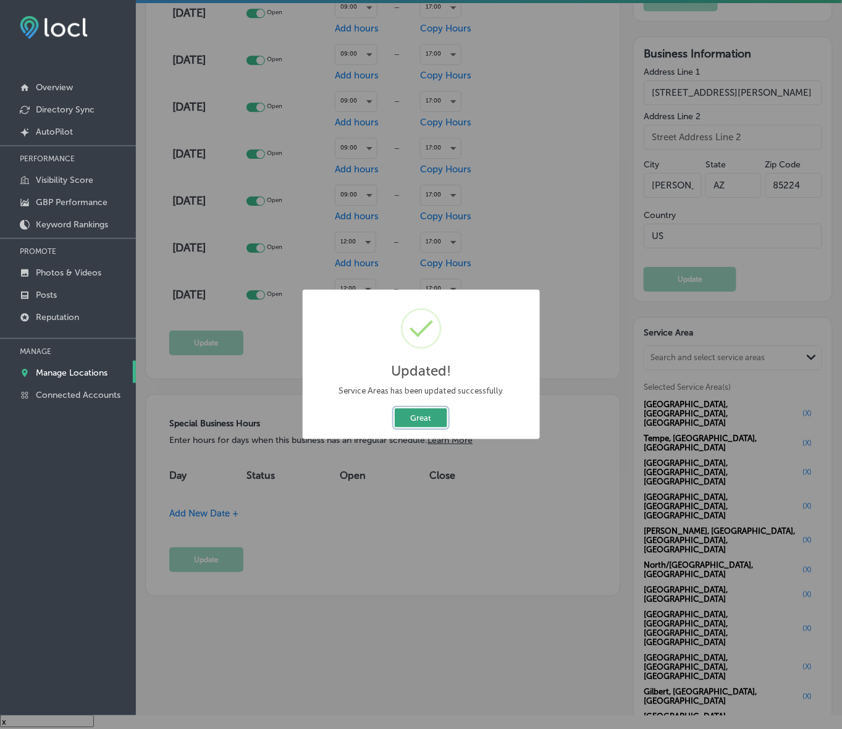
click at [428, 419] on button "Great" at bounding box center [421, 417] width 52 height 19
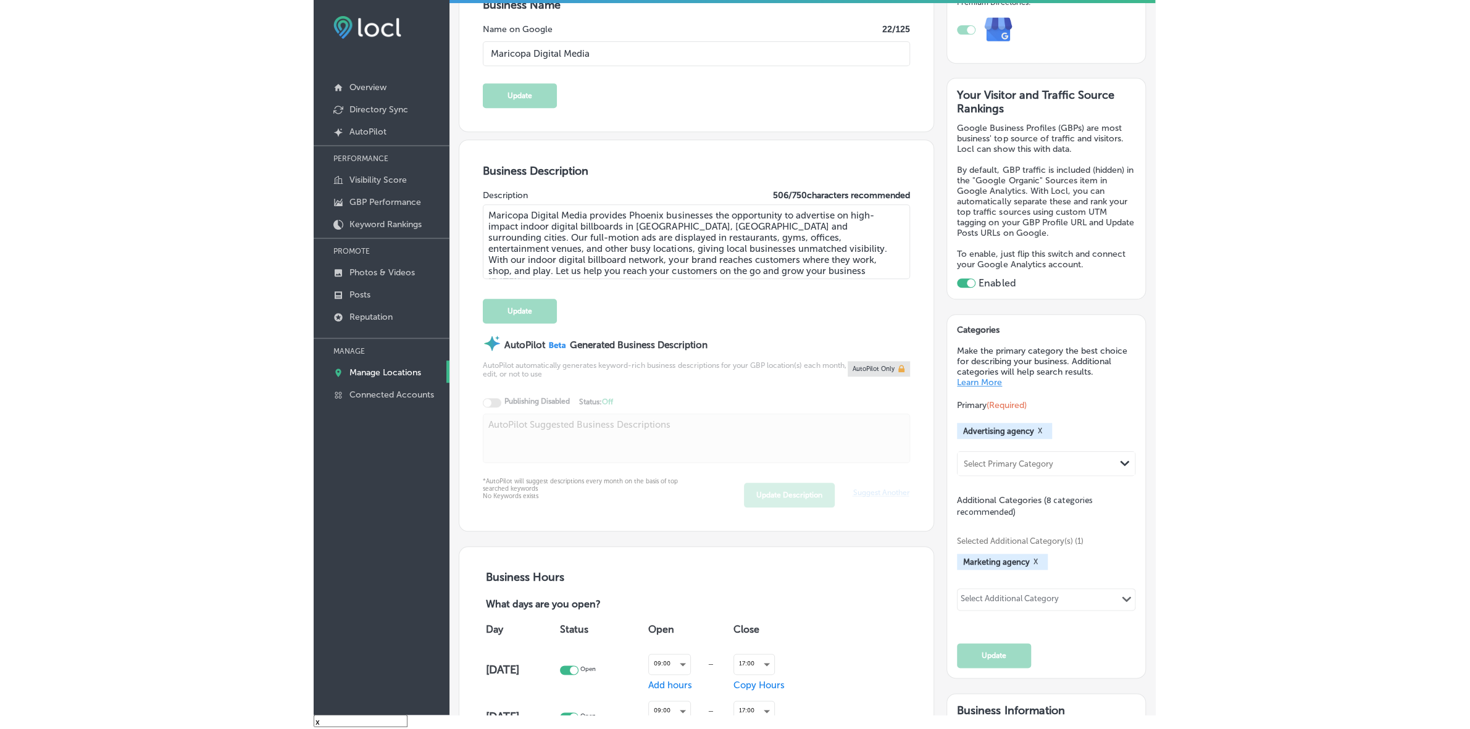
scroll to position [77, 0]
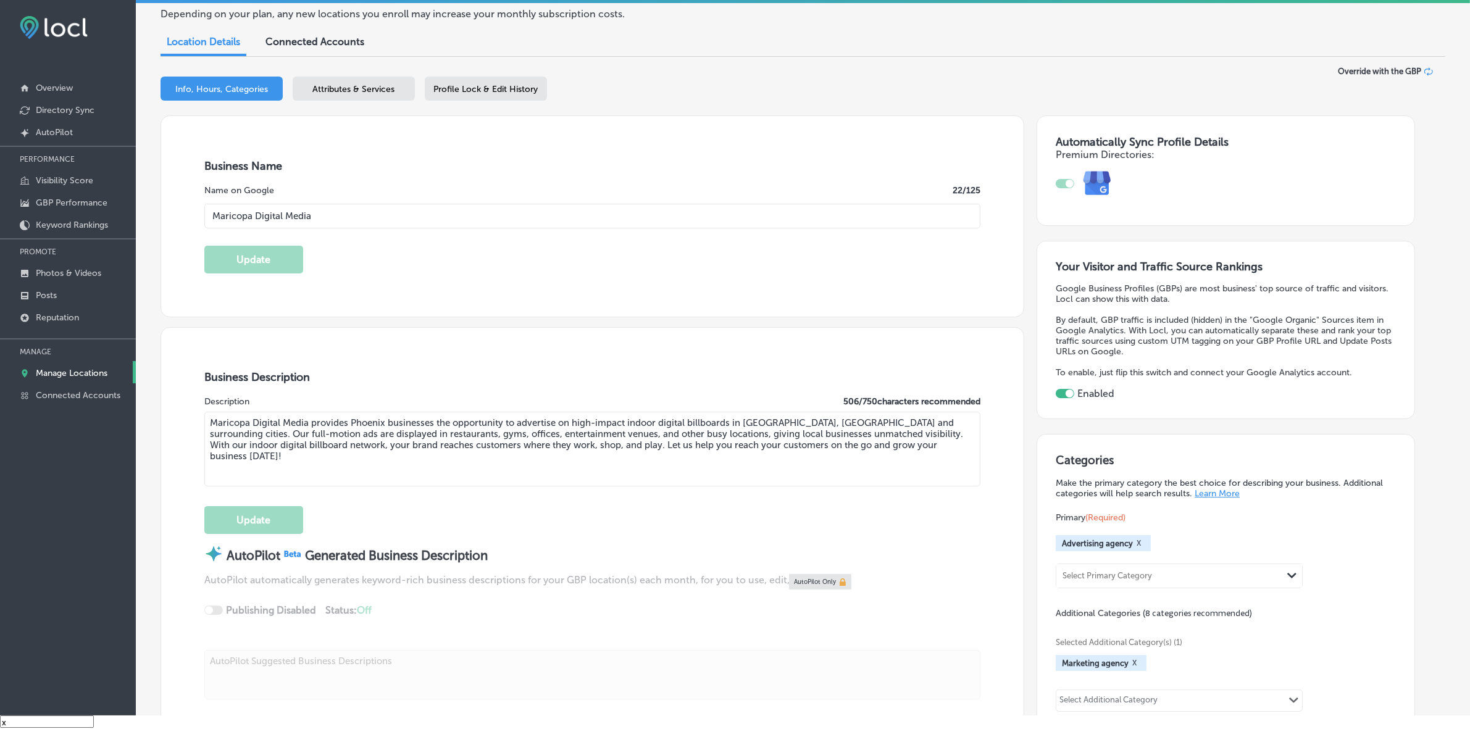
click at [306, 443] on textarea "Maricopa Digital Media provides Phoenix businesses the opportunity to advertise…" at bounding box center [592, 449] width 776 height 75
click at [180, 442] on div "Business Description Description 506 / 750 characters recommended Maricopa Digi…" at bounding box center [592, 559] width 863 height 463
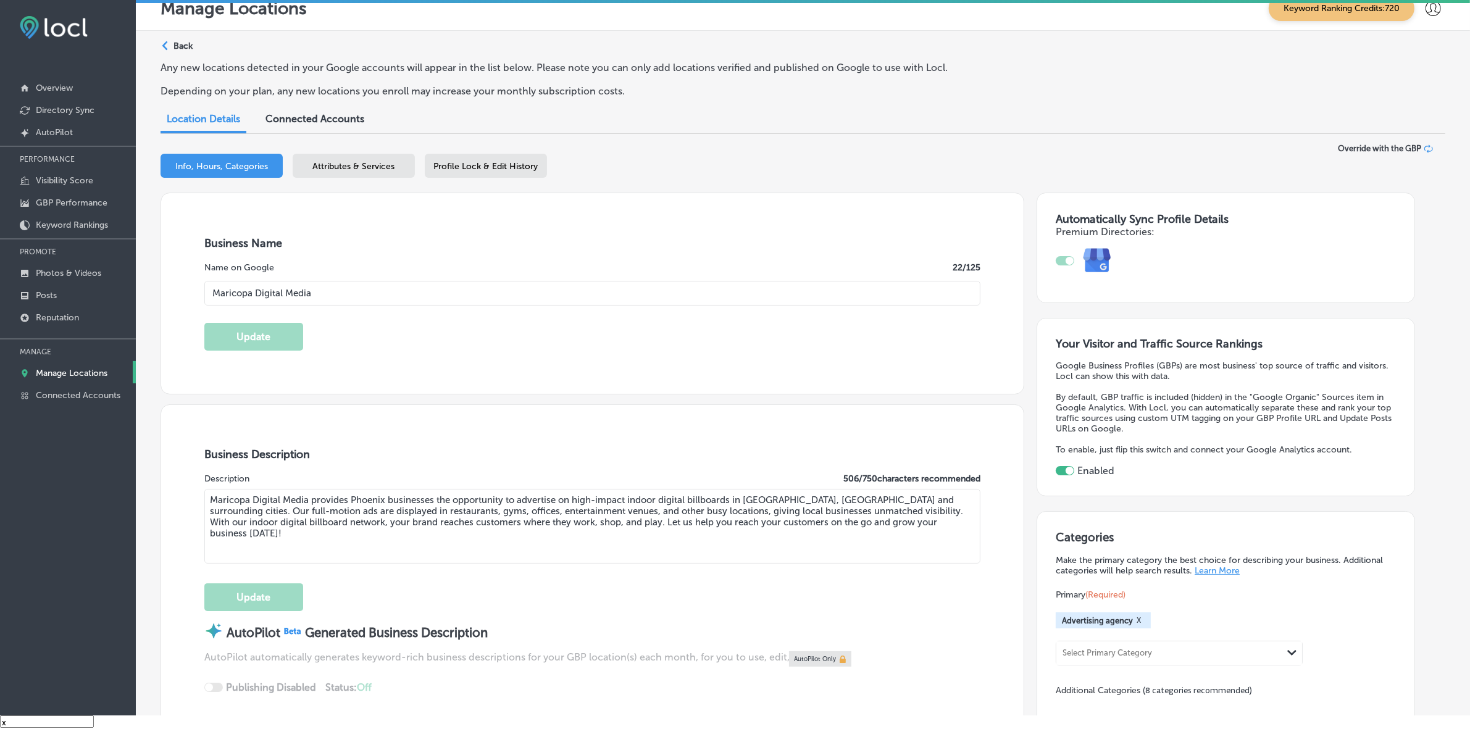
scroll to position [0, 0]
